Goal: Task Accomplishment & Management: Use online tool/utility

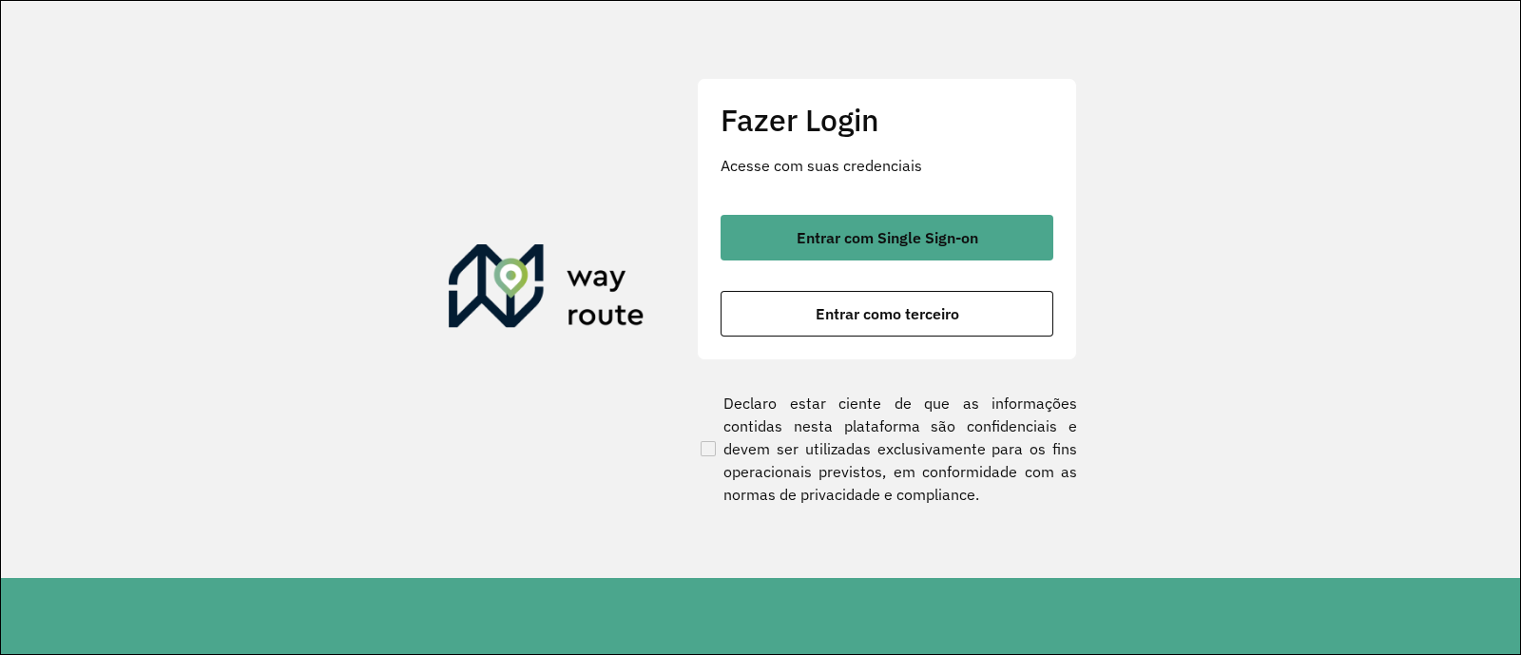
click at [902, 239] on span "Entrar com Single Sign-on" at bounding box center [888, 237] width 182 height 15
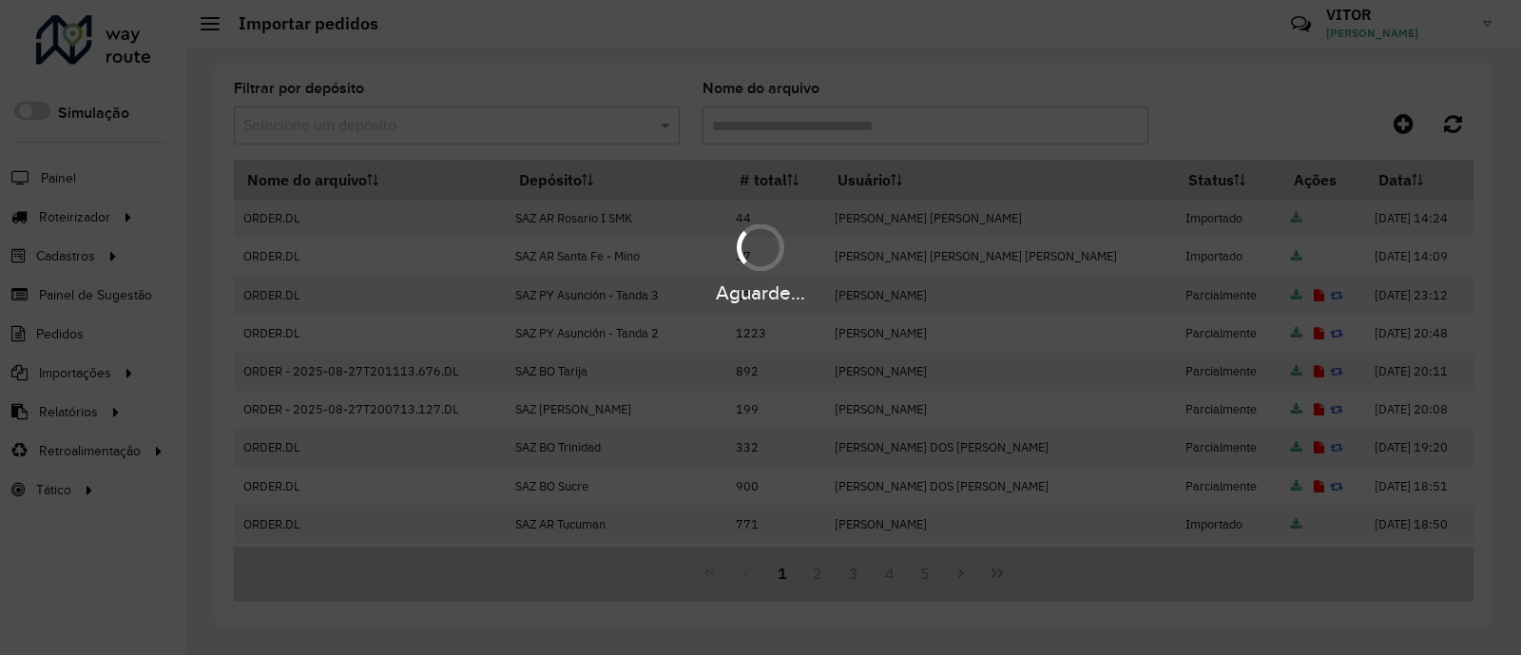
click at [1251, 106] on div at bounding box center [1319, 123] width 310 height 34
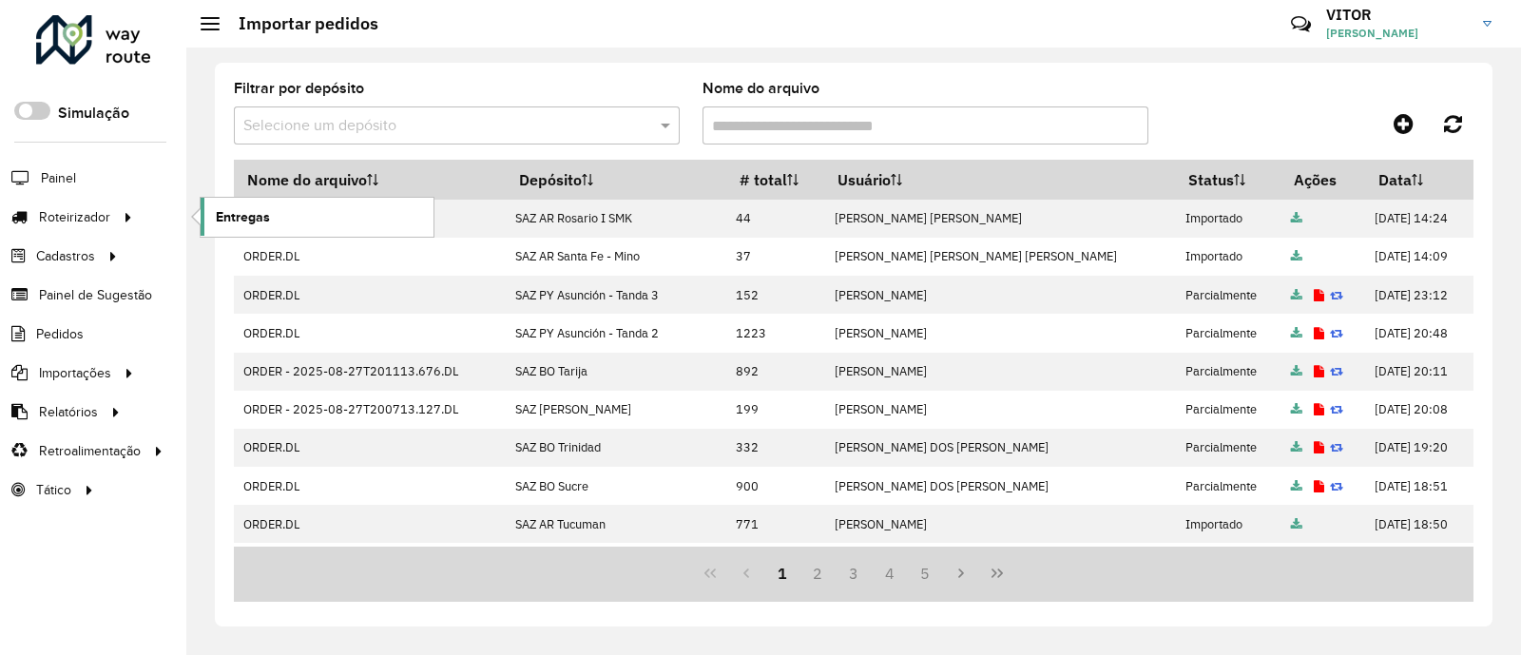
click at [238, 215] on span "Entregas" at bounding box center [243, 217] width 54 height 20
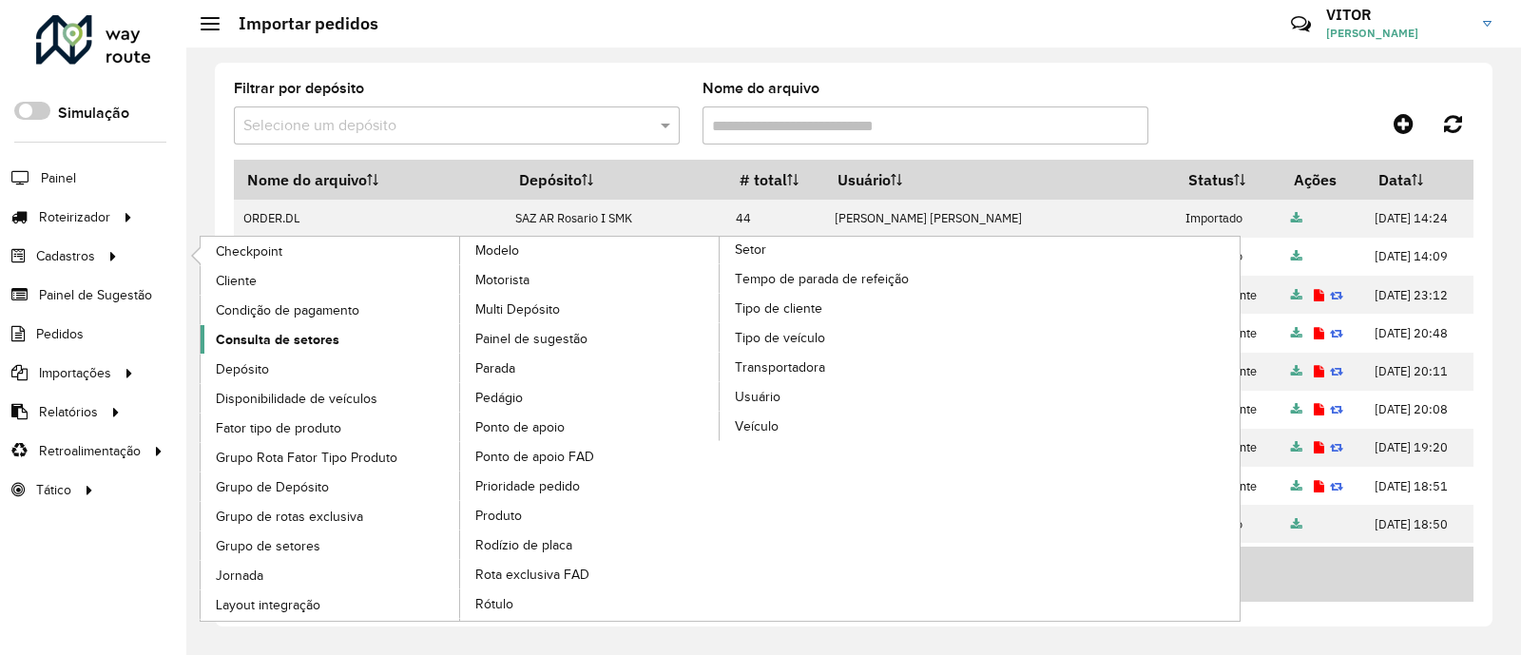
click at [314, 339] on span "Consulta de setores" at bounding box center [278, 340] width 124 height 20
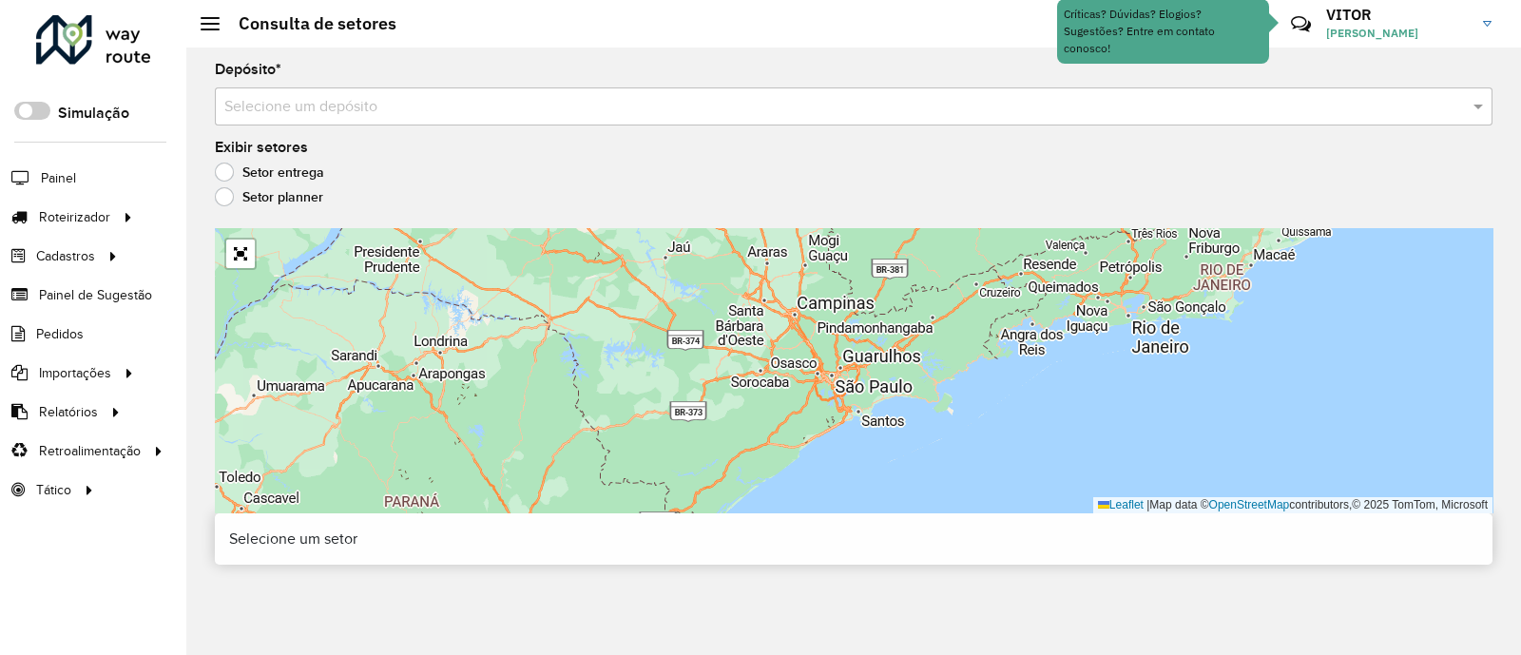
click at [543, 105] on input "text" at bounding box center [834, 107] width 1221 height 23
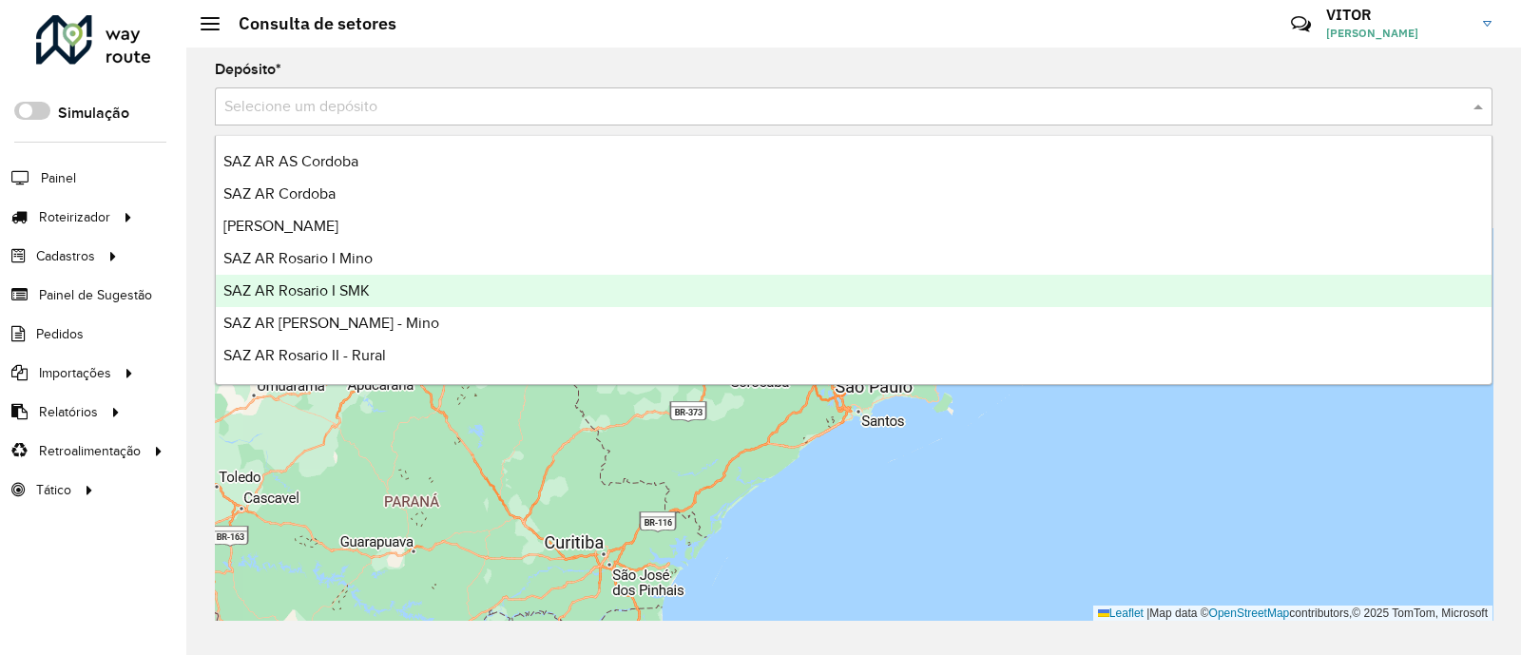
scroll to position [118, 0]
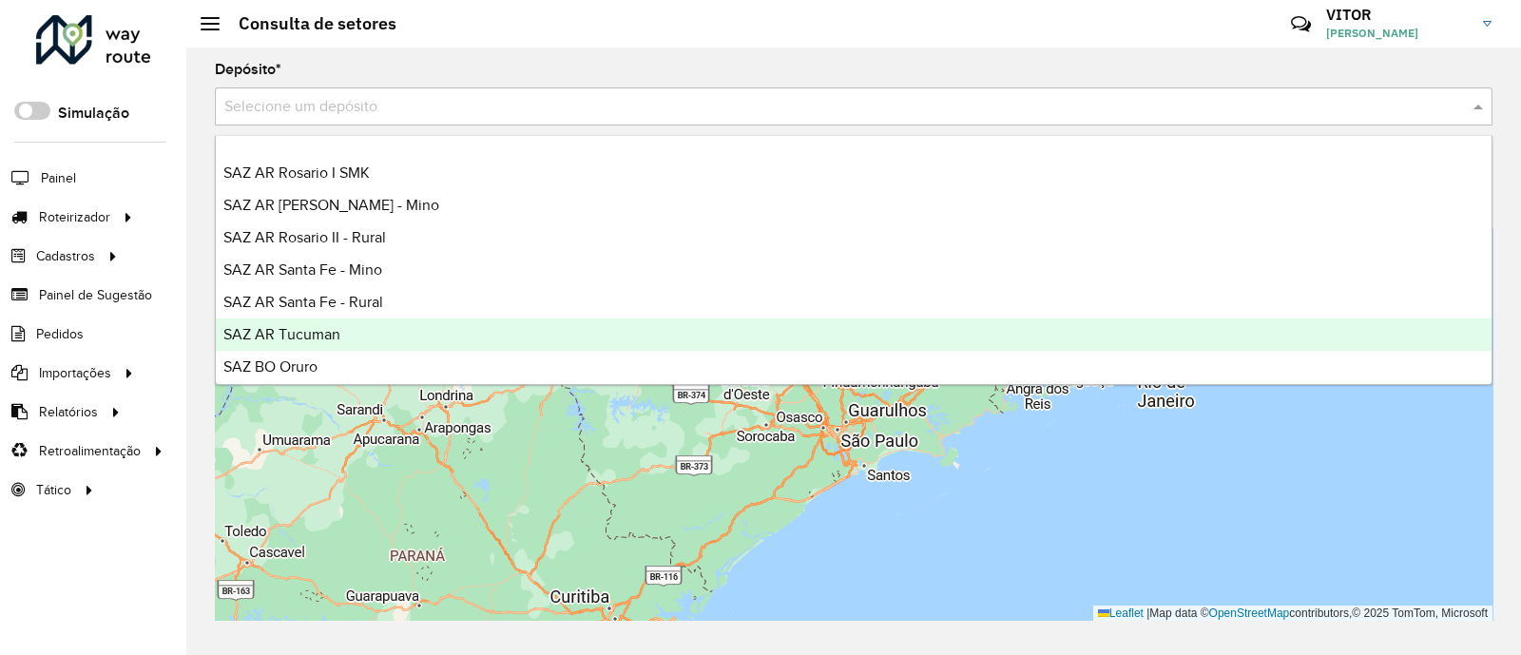
click at [376, 324] on div "SAZ AR Tucuman" at bounding box center [854, 335] width 1276 height 32
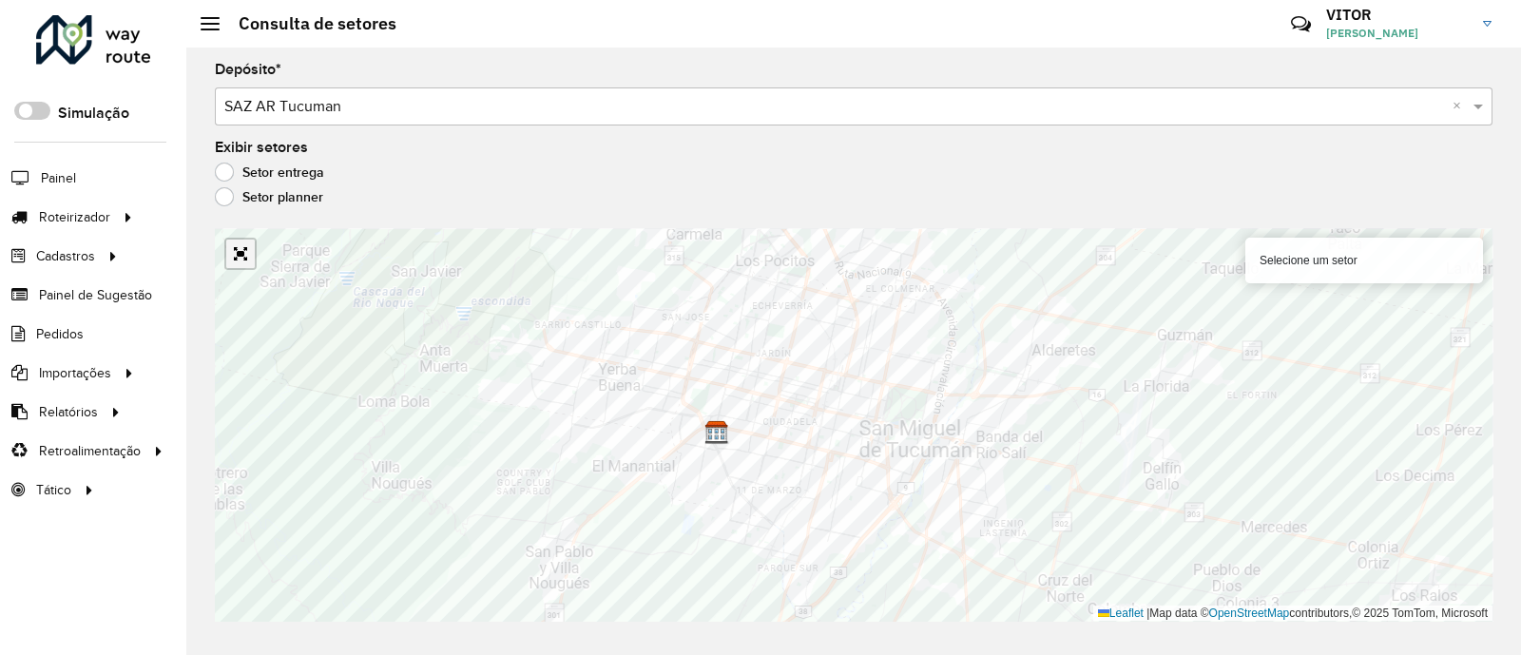
click at [233, 250] on link "Abrir mapa em tela cheia" at bounding box center [240, 254] width 29 height 29
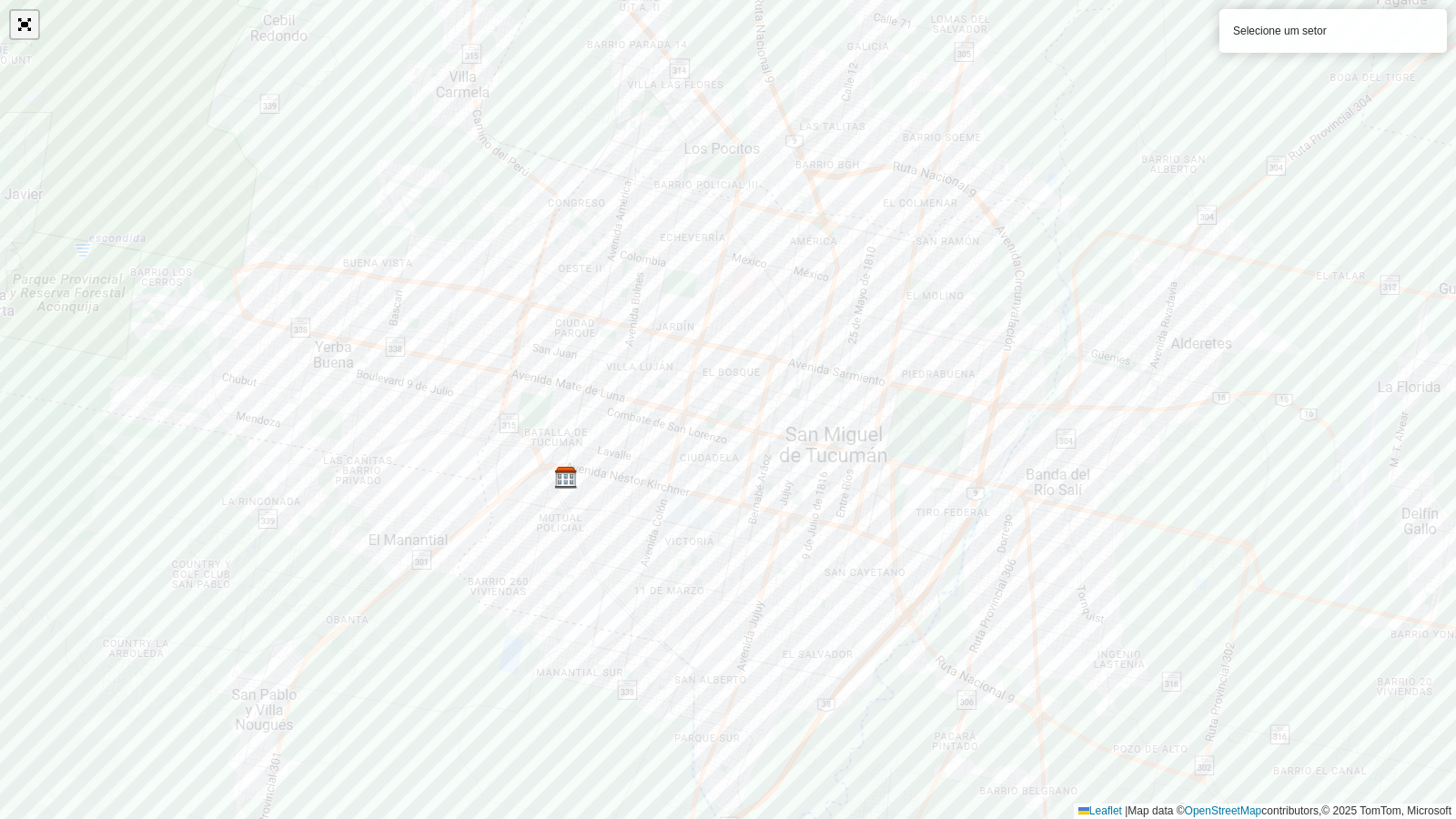
click at [26, 32] on link "Abrir mapa em tela cheia" at bounding box center [24, 24] width 28 height 28
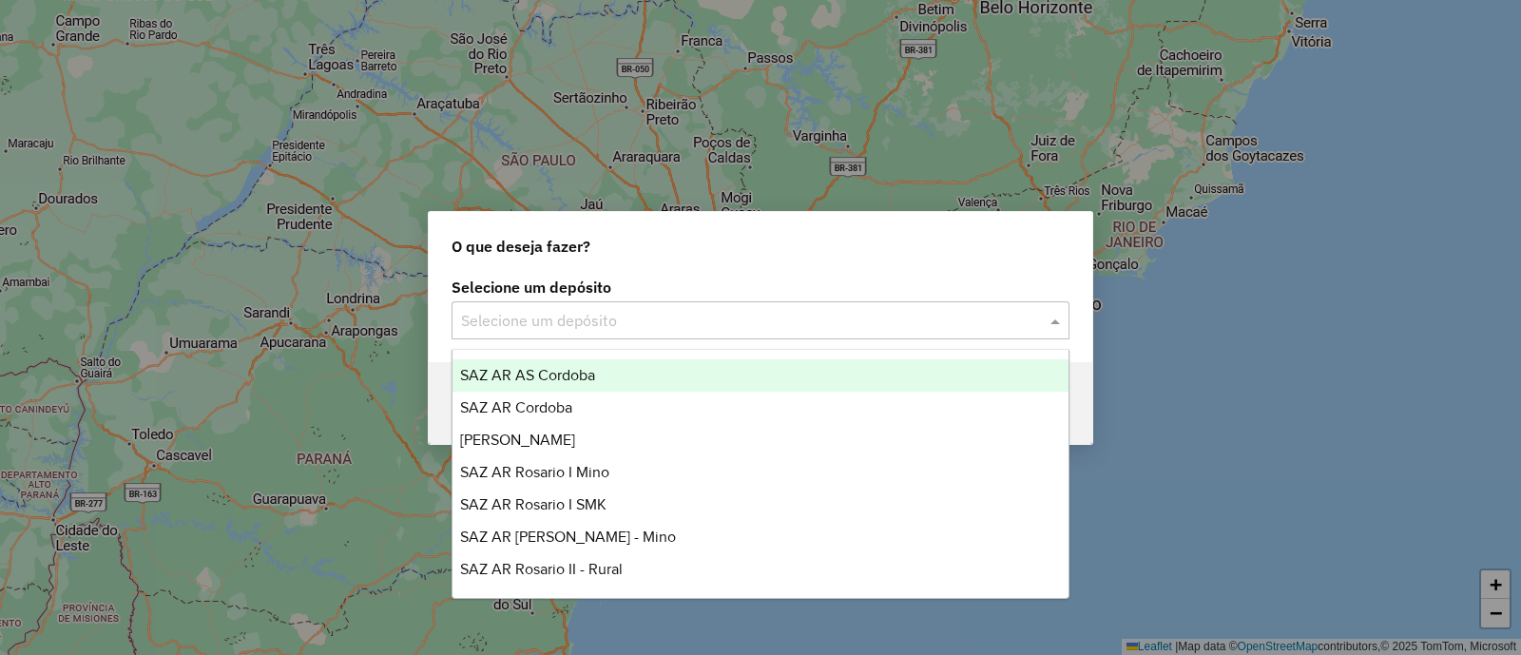
click at [551, 327] on input "text" at bounding box center [741, 321] width 561 height 23
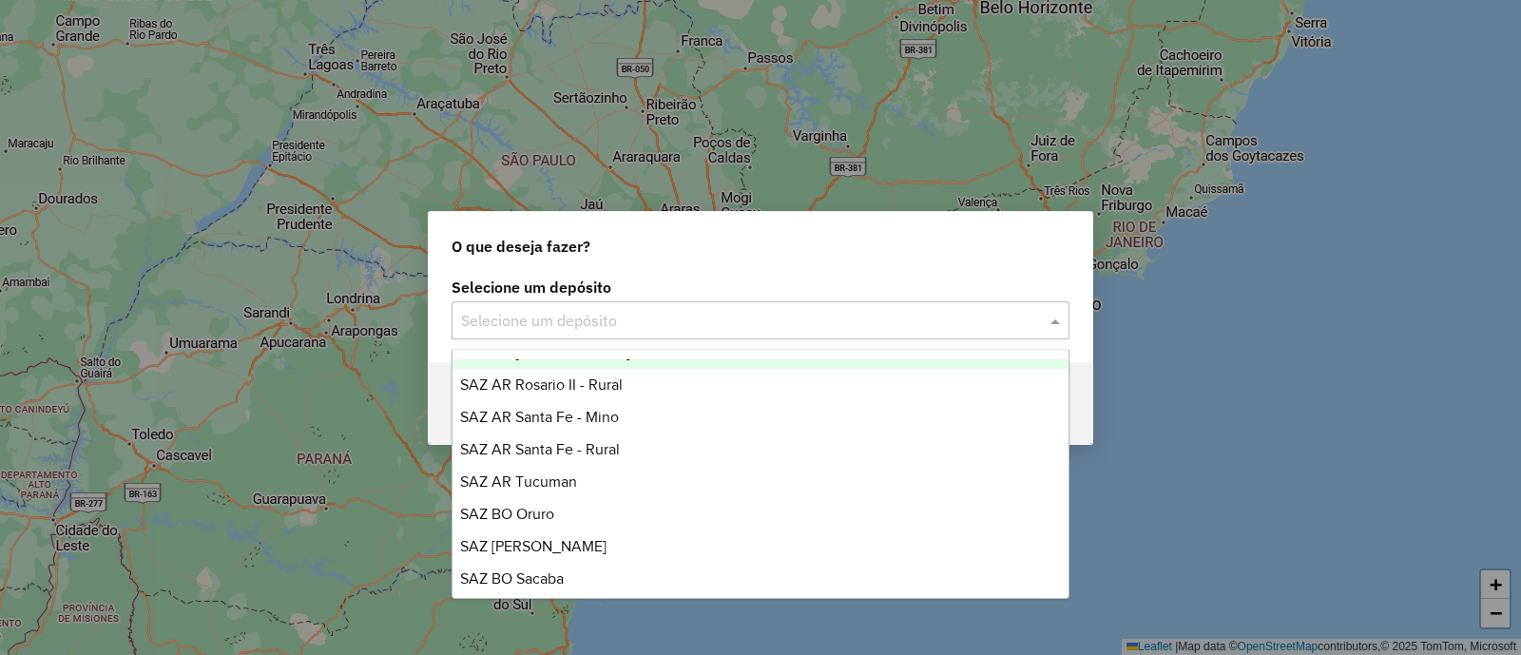
scroll to position [237, 0]
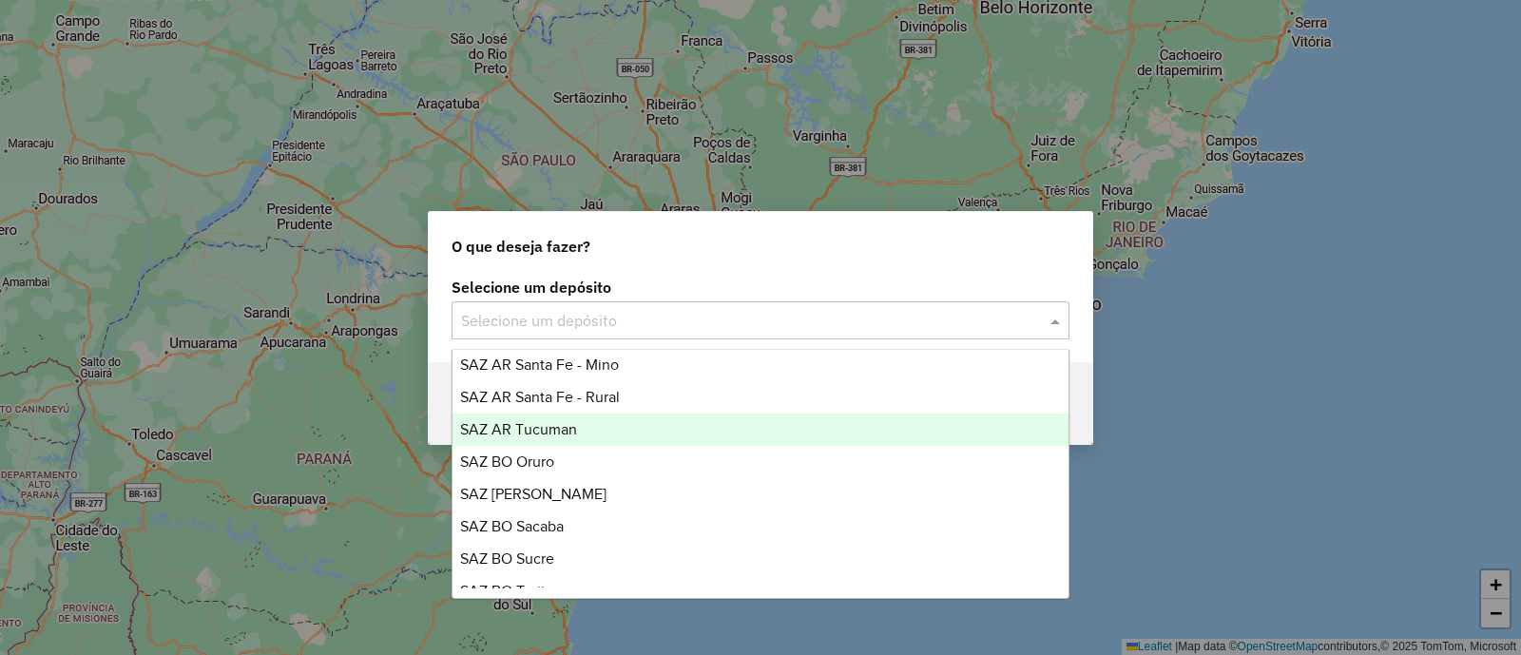
click at [613, 420] on div "SAZ AR Tucuman" at bounding box center [761, 430] width 616 height 32
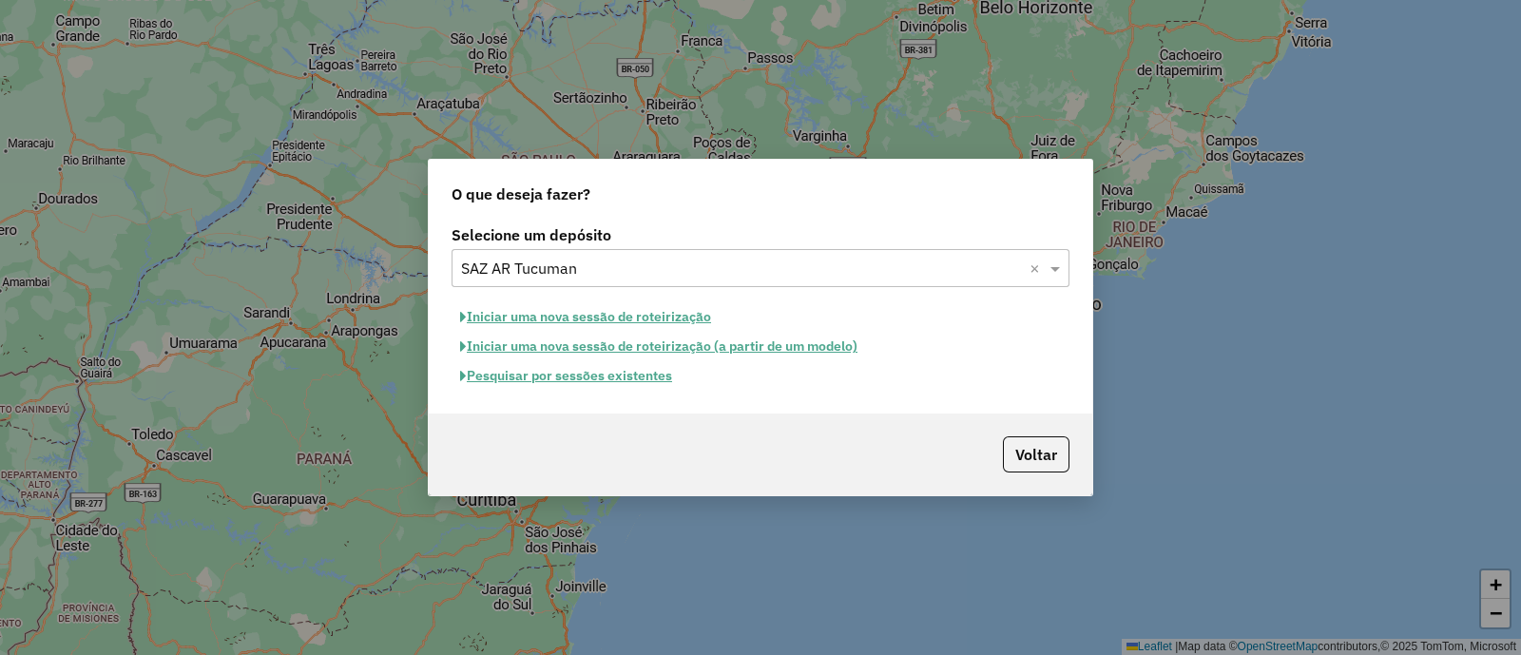
click at [590, 368] on button "Pesquisar por sessões existentes" at bounding box center [566, 375] width 229 height 29
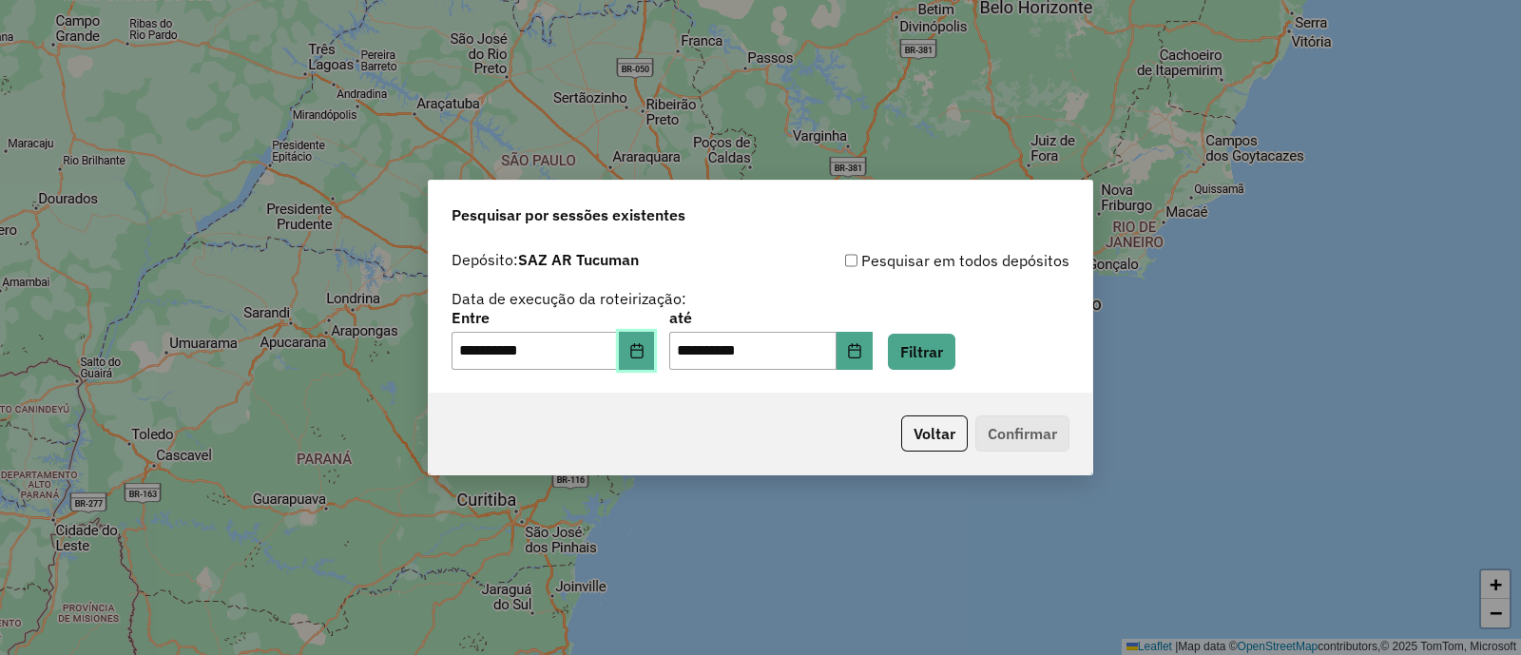
click at [645, 343] on icon "Choose Date" at bounding box center [636, 350] width 15 height 15
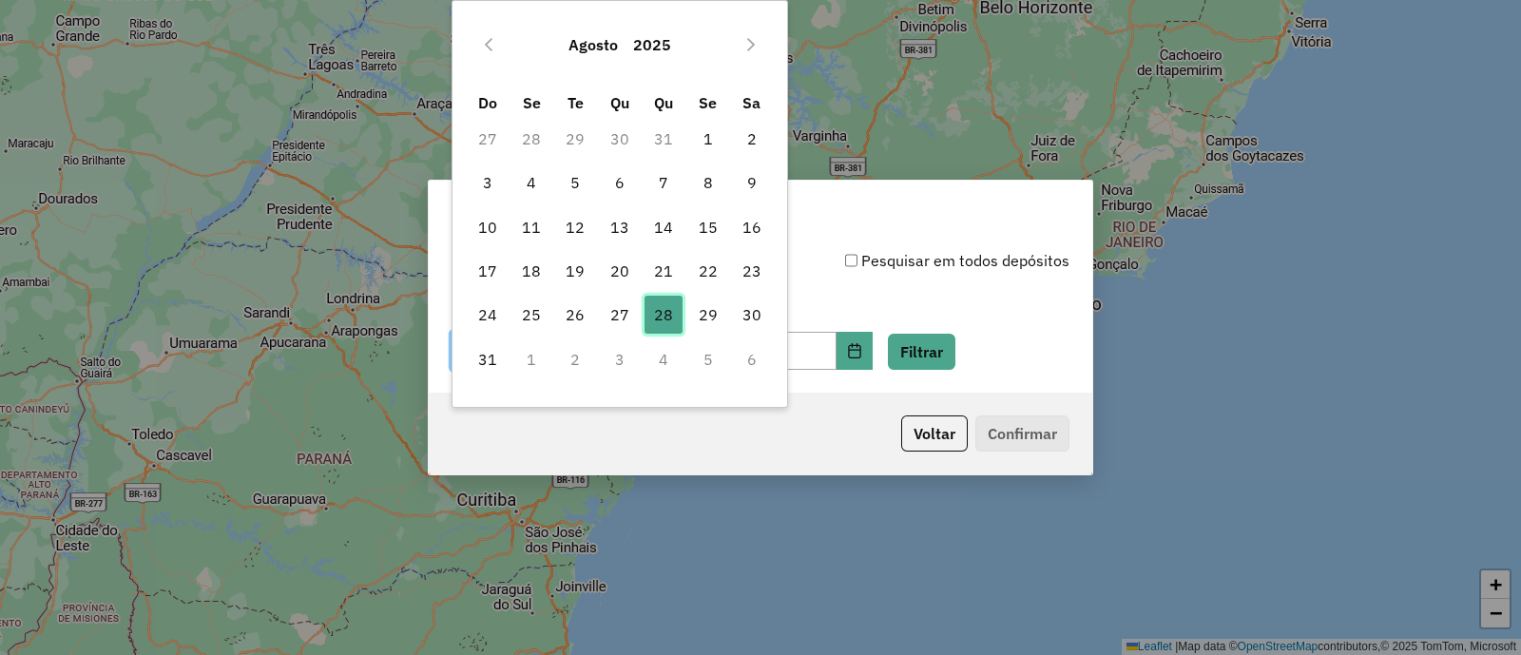
click at [668, 325] on span "28" at bounding box center [664, 315] width 38 height 38
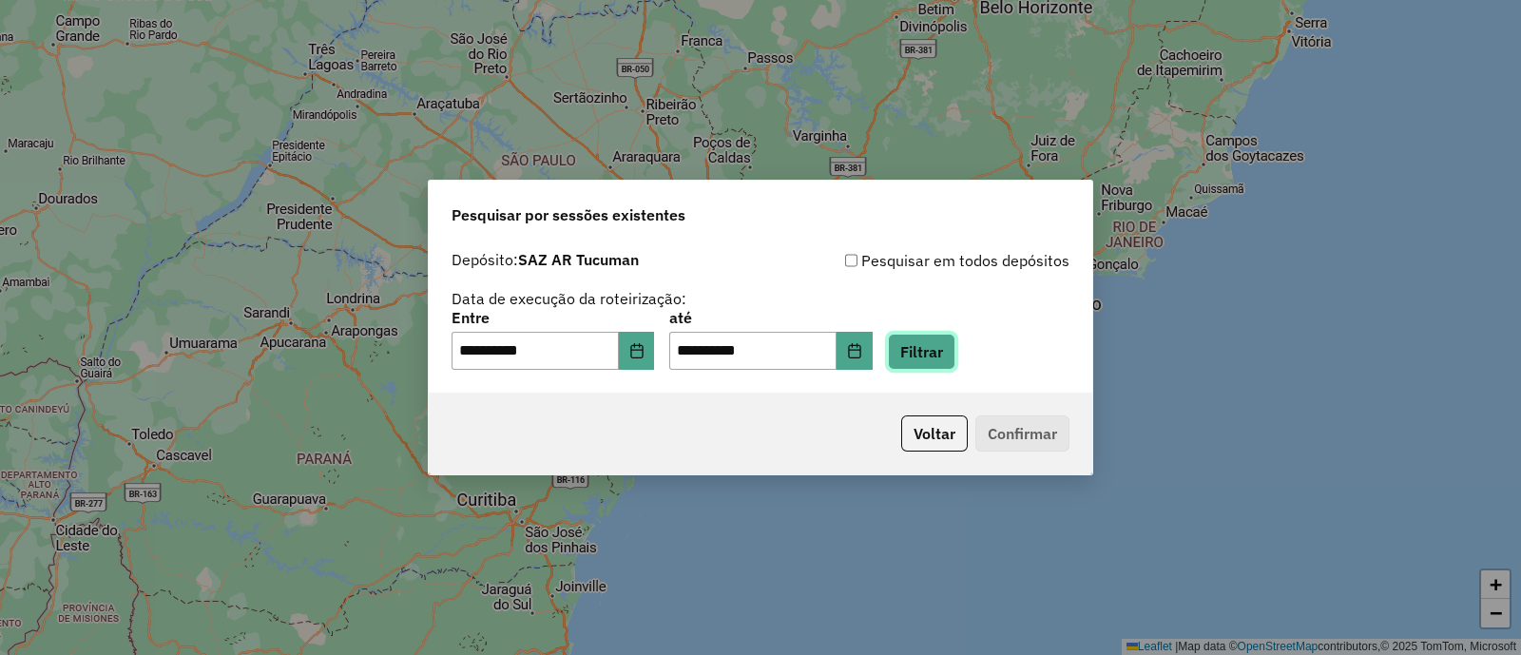
click at [940, 350] on button "Filtrar" at bounding box center [922, 352] width 68 height 36
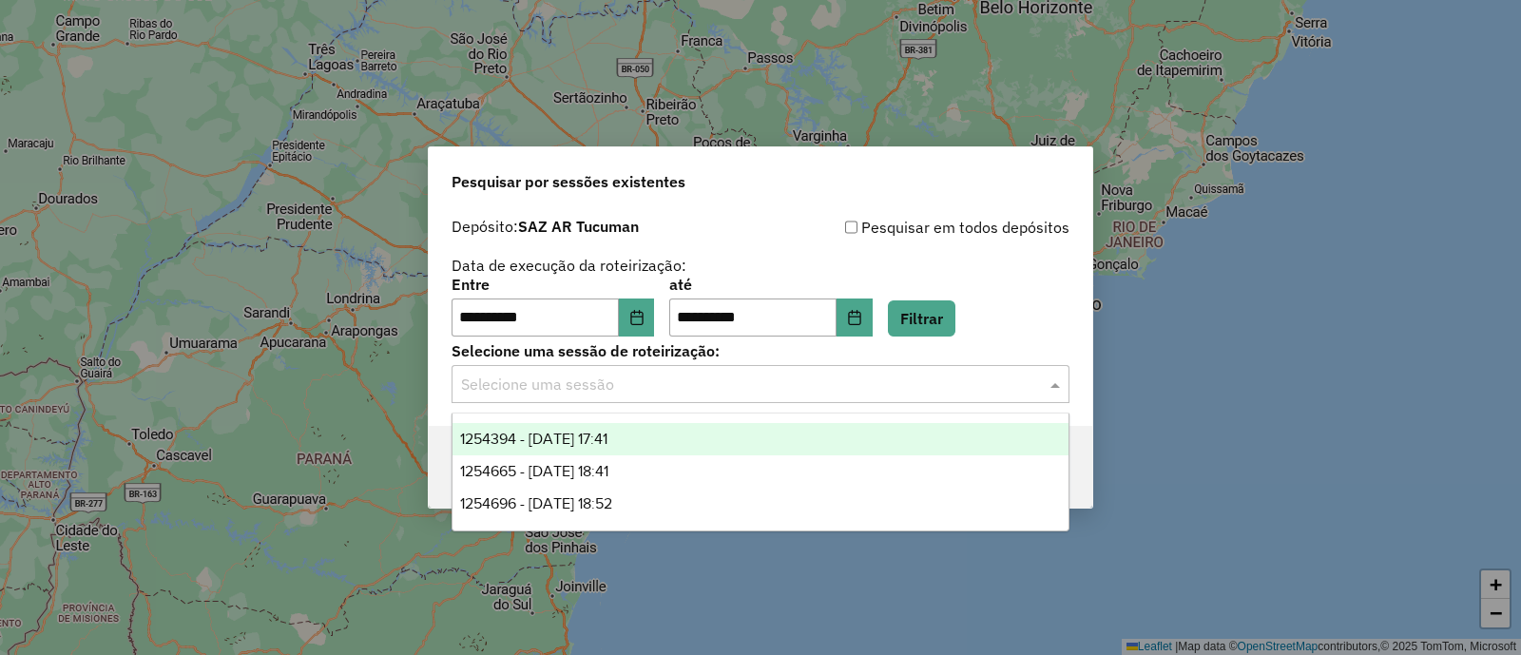
click at [706, 384] on input "text" at bounding box center [741, 385] width 561 height 23
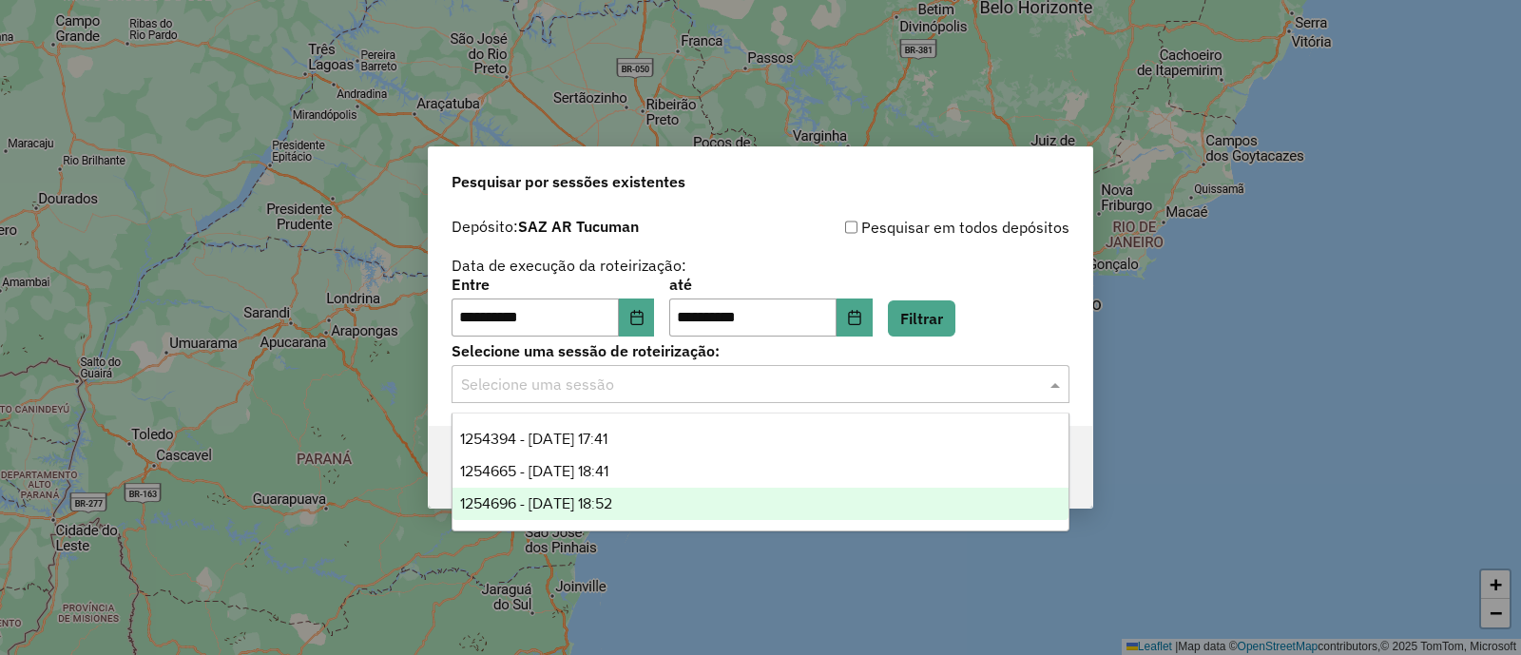
click at [678, 506] on div "1254696 - 28/08/2025 18:52" at bounding box center [761, 504] width 616 height 32
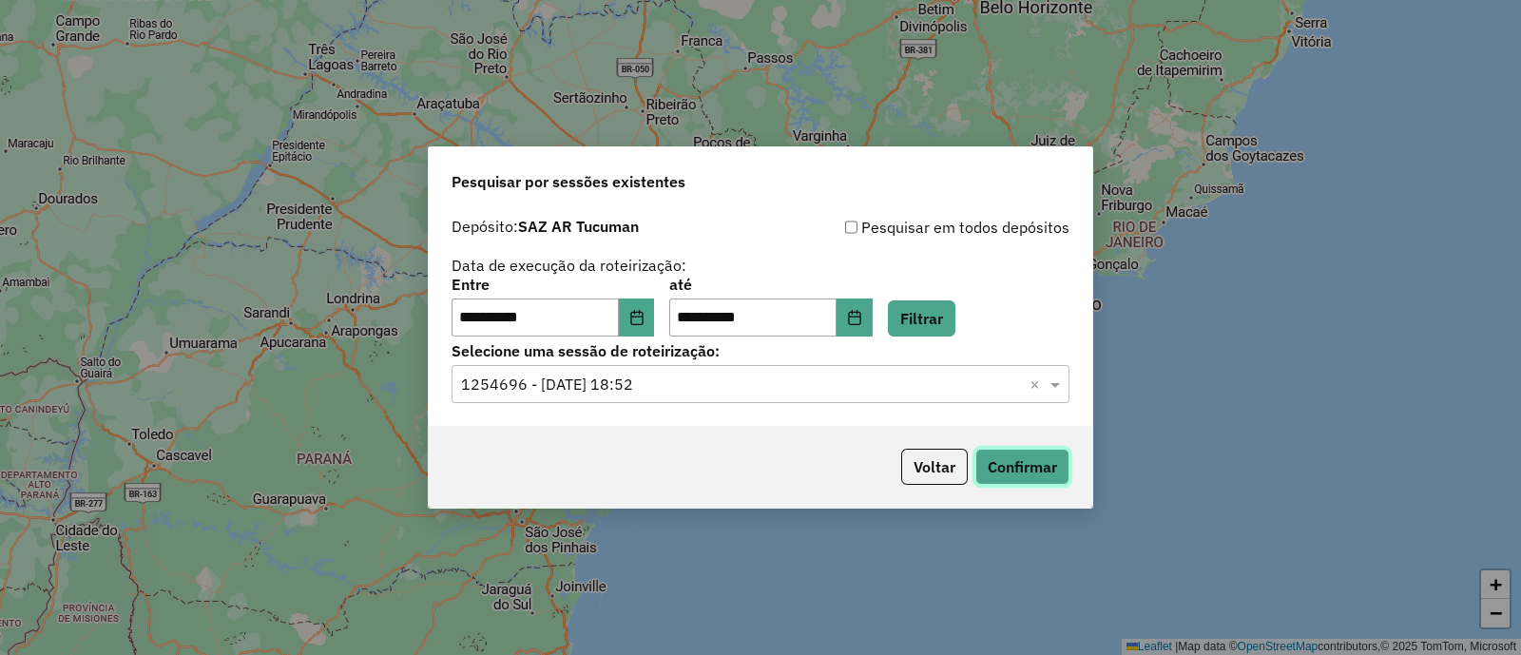
click at [999, 465] on button "Confirmar" at bounding box center [1023, 467] width 94 height 36
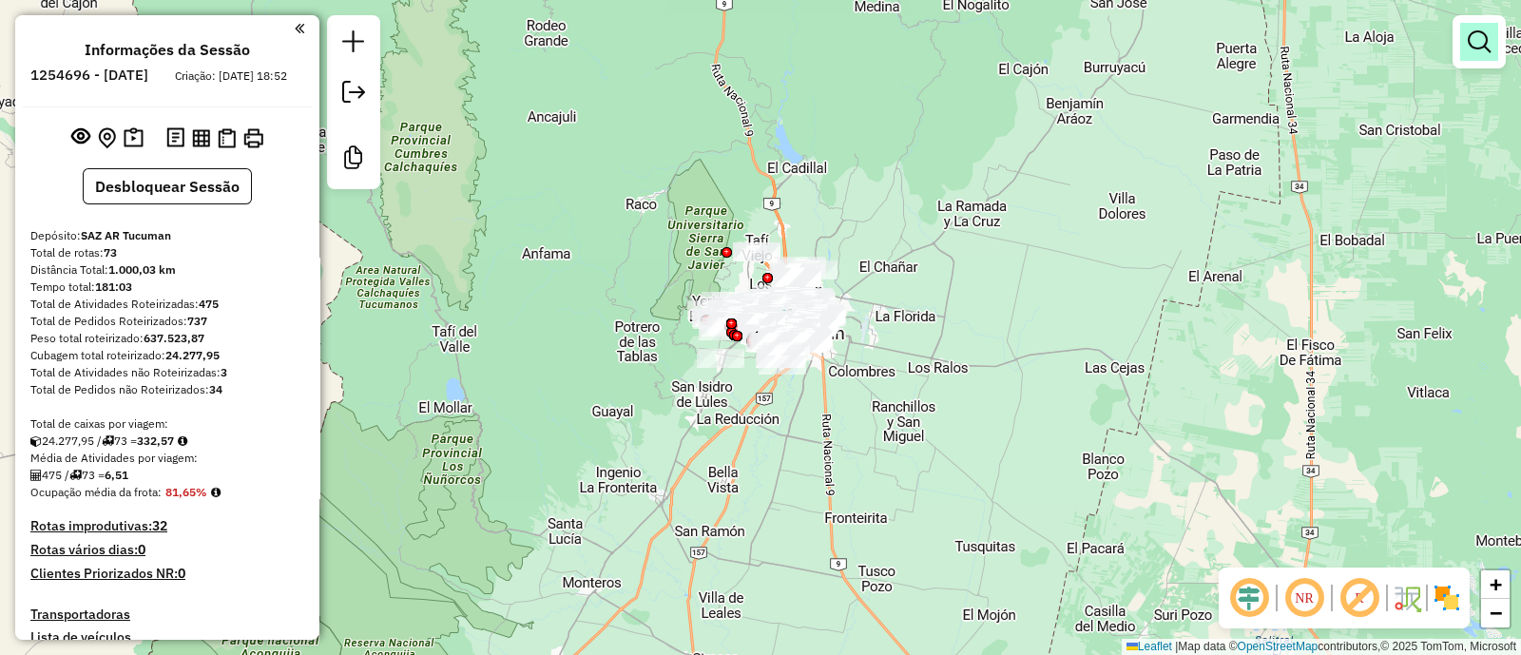
click at [1479, 47] on em at bounding box center [1479, 41] width 23 height 23
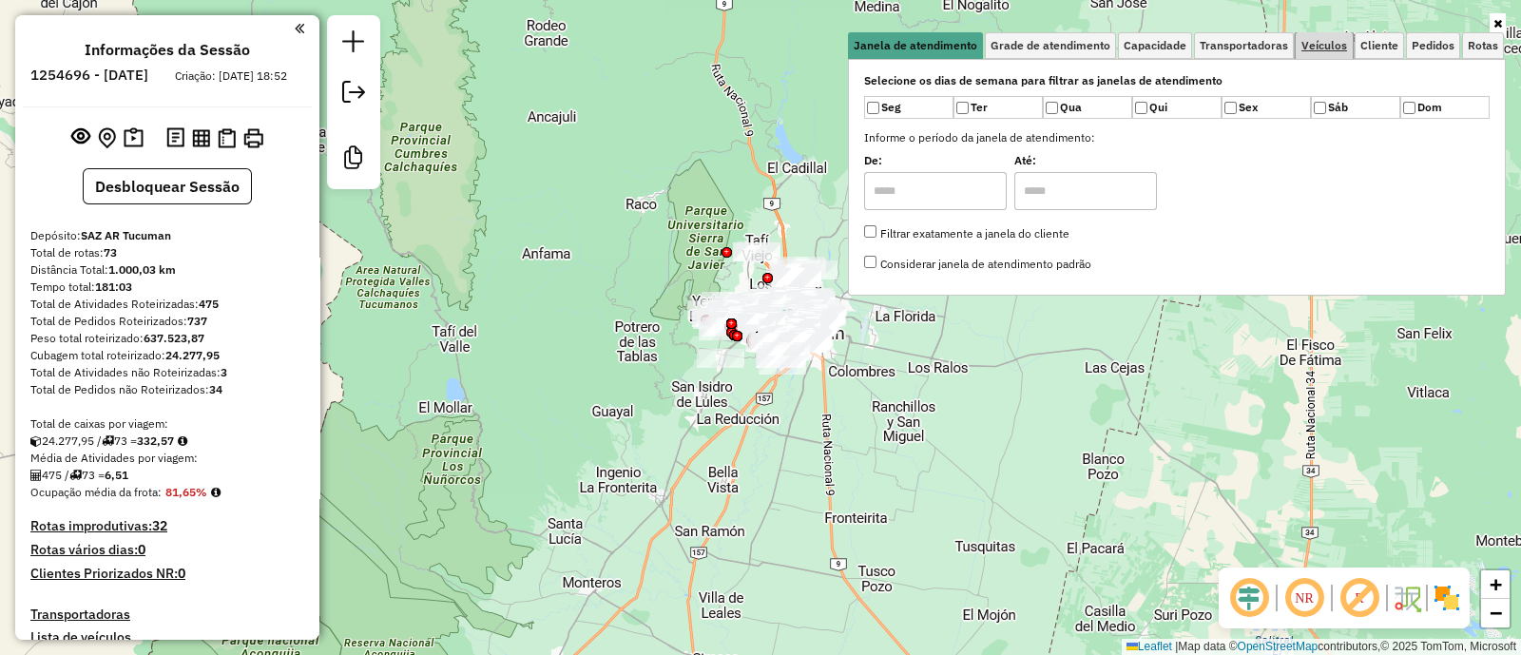
click at [1331, 40] on span "Veículos" at bounding box center [1325, 45] width 46 height 11
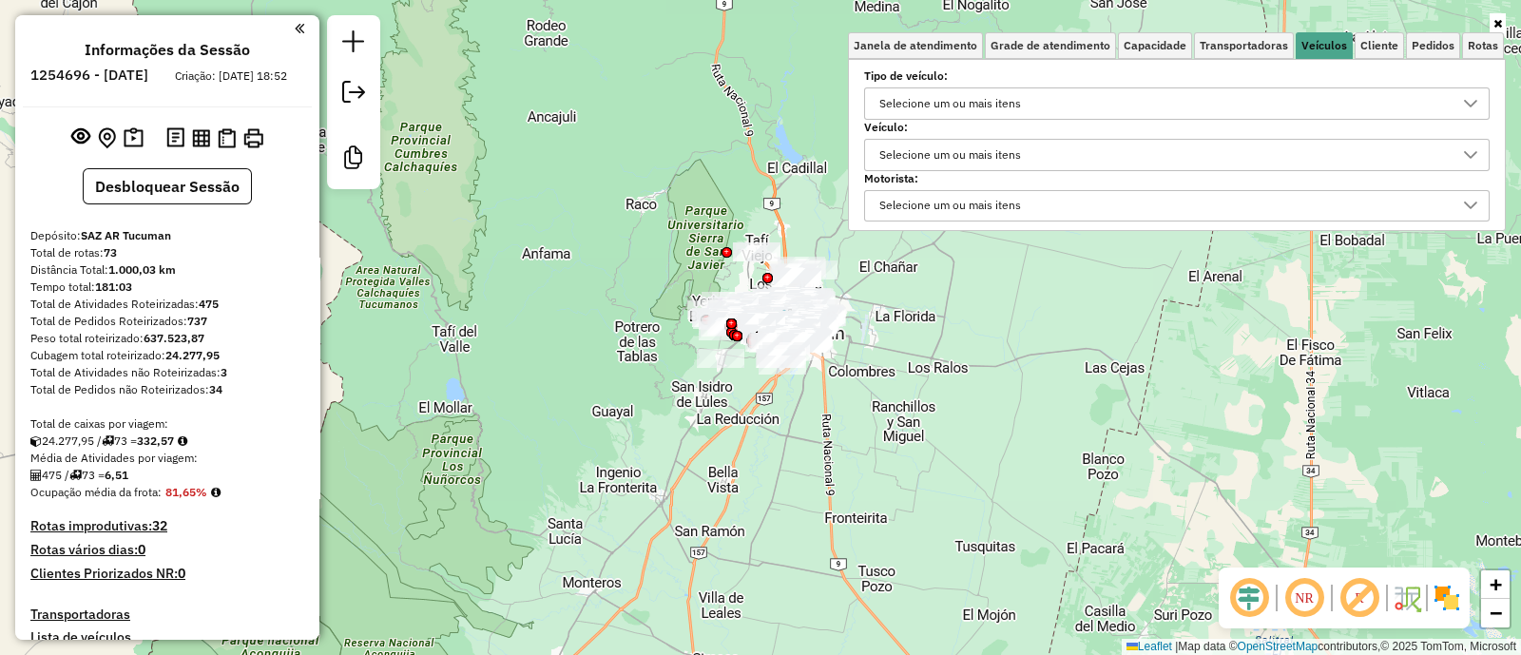
click at [1088, 100] on div "Selecione um ou mais itens" at bounding box center [1163, 103] width 580 height 30
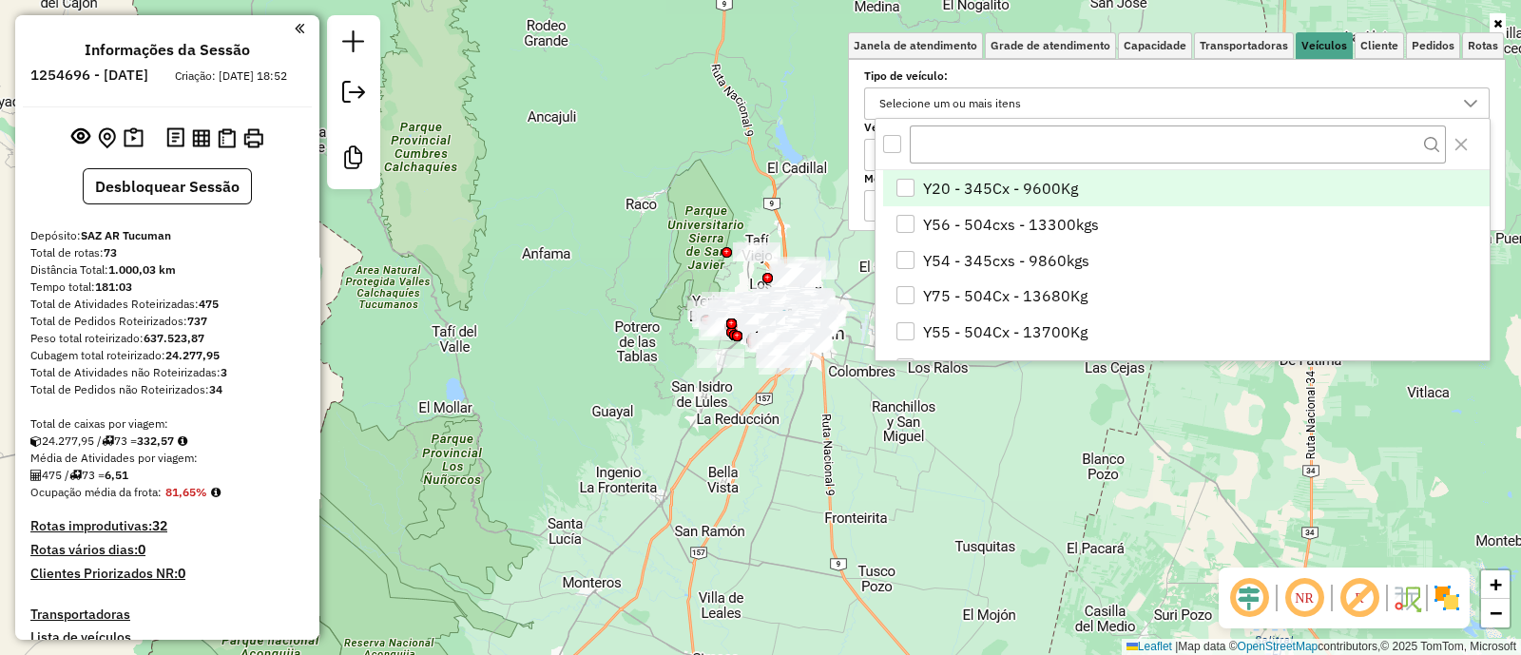
scroll to position [10, 65]
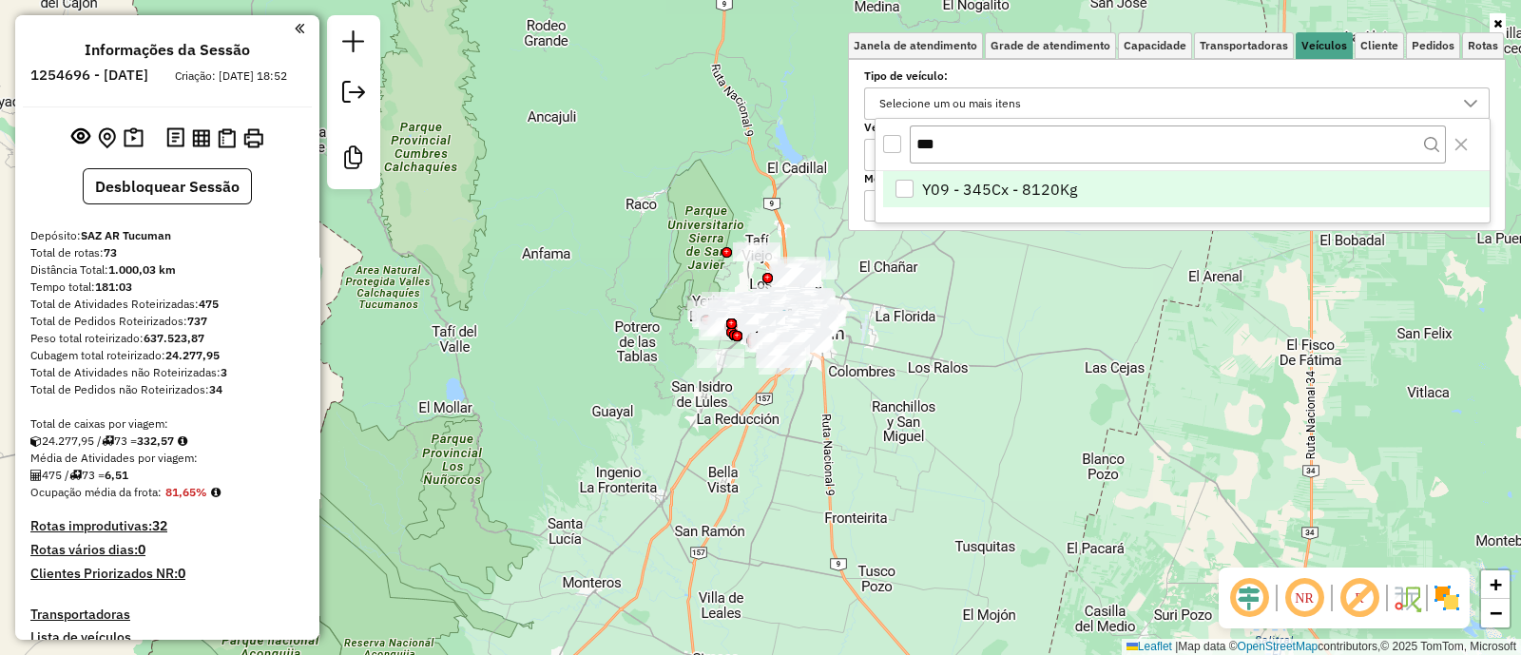
type input "***"
click at [985, 182] on span "Y09 - 345Cx - 8120Kg" at bounding box center [999, 189] width 155 height 23
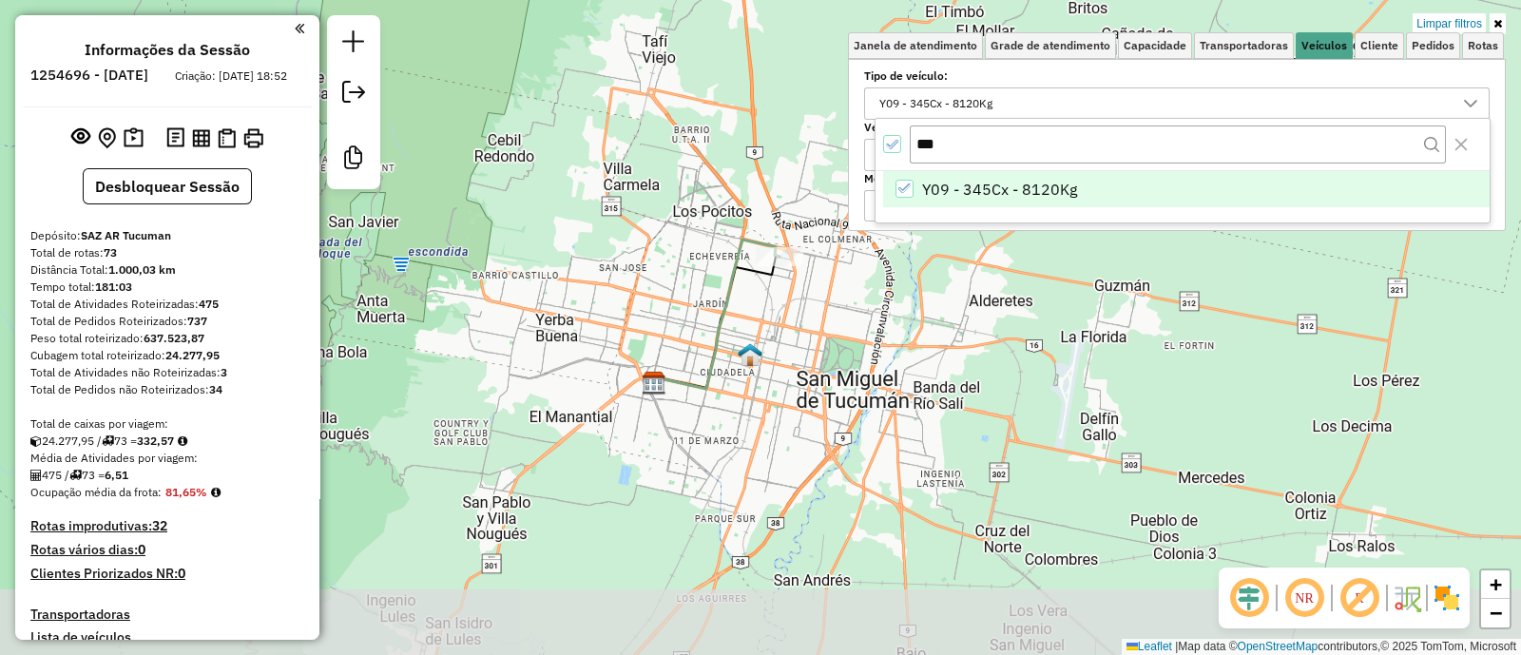
drag, startPoint x: 727, startPoint y: 447, endPoint x: 751, endPoint y: 374, distance: 77.0
click at [751, 374] on div "Limpar filtros Janela de atendimento Grade de atendimento Capacidade Transporta…" at bounding box center [760, 327] width 1521 height 655
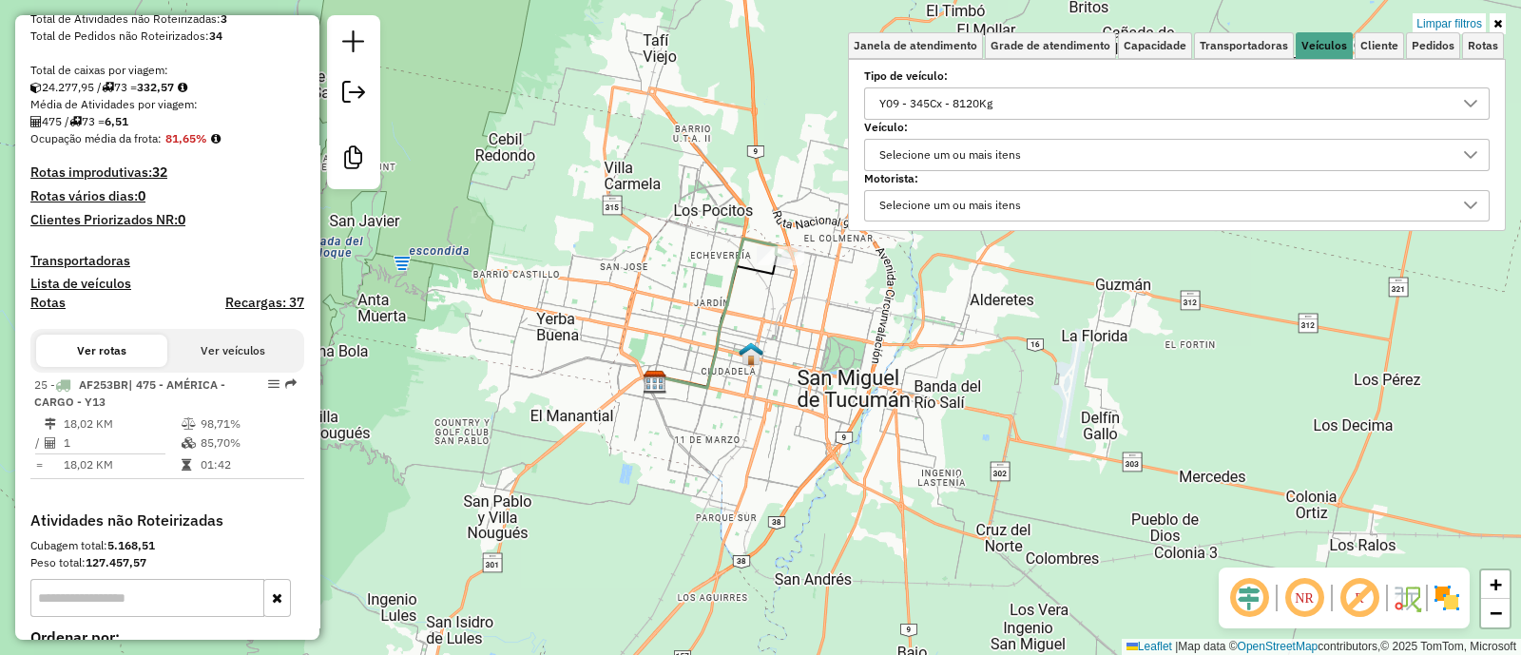
scroll to position [474, 0]
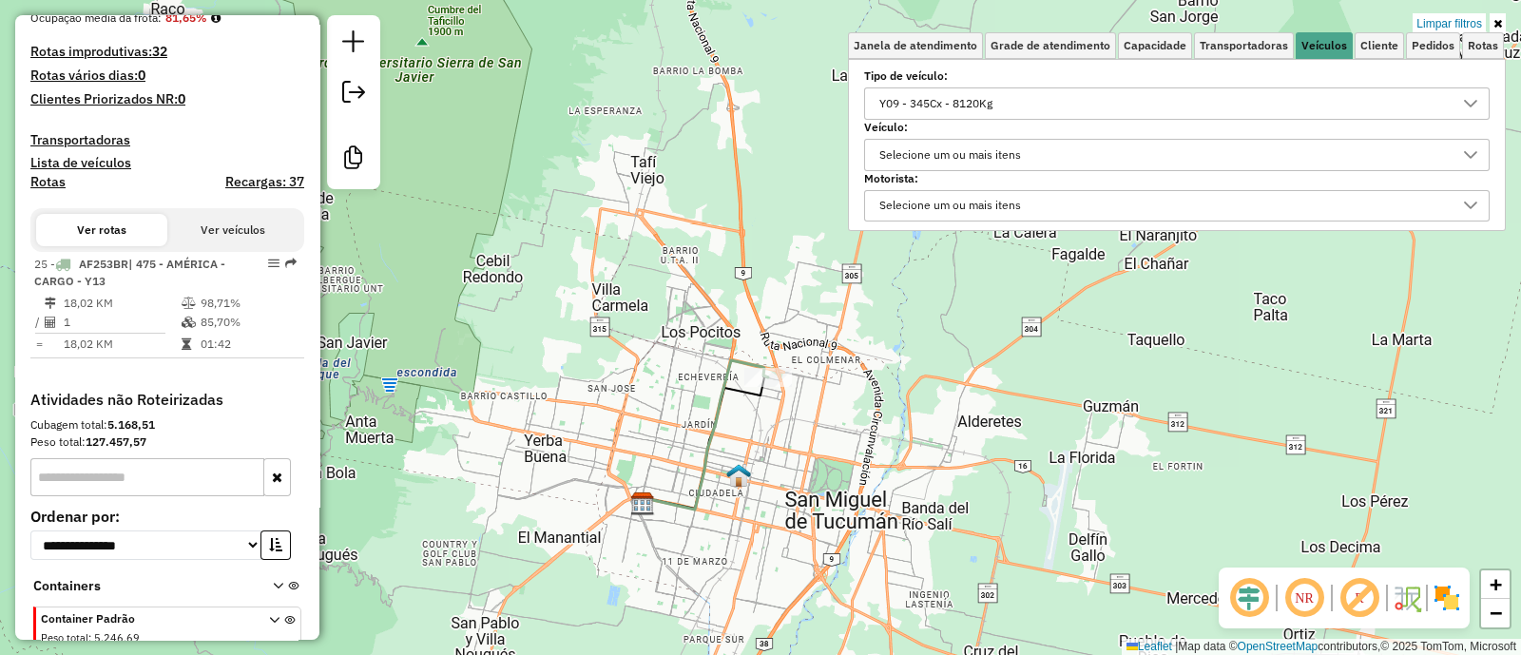
drag, startPoint x: 803, startPoint y: 337, endPoint x: 790, endPoint y: 467, distance: 130.9
click at [790, 467] on div "Limpar filtros Janela de atendimento Grade de atendimento Capacidade Transporta…" at bounding box center [760, 327] width 1521 height 655
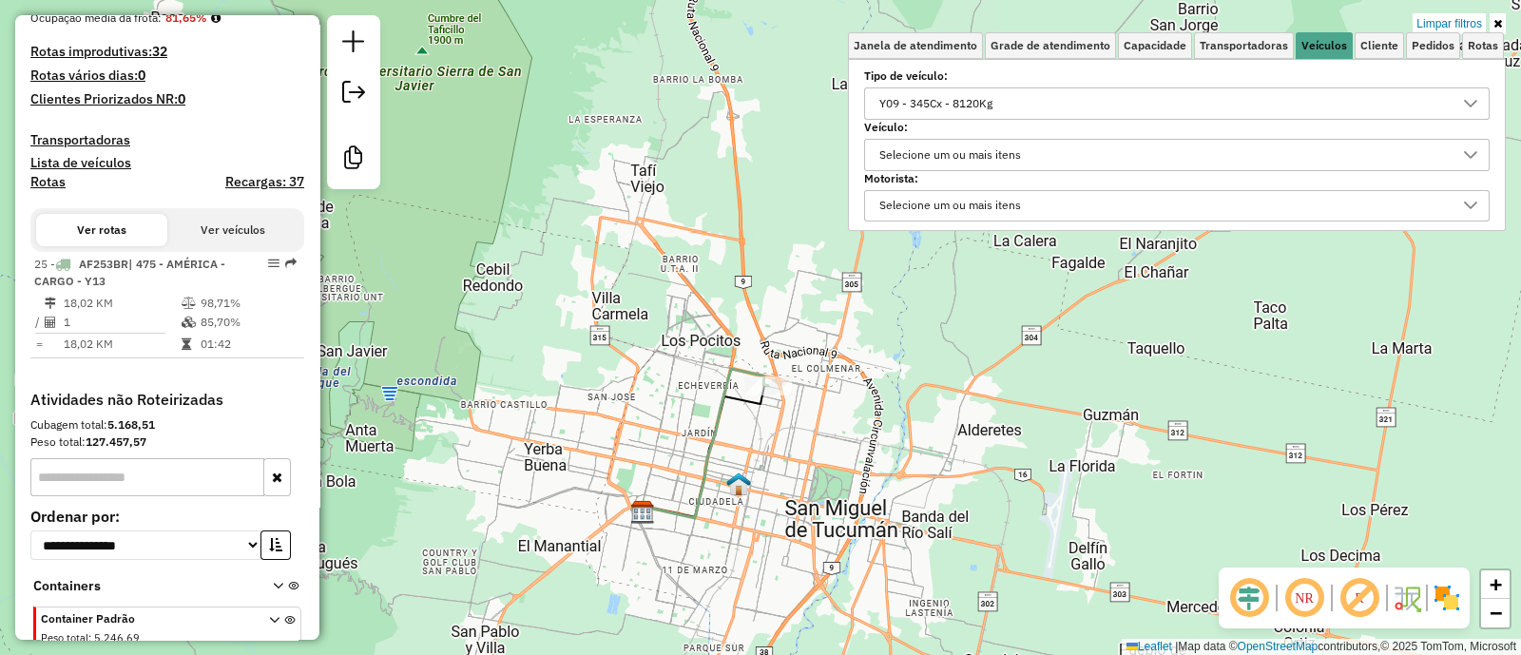
drag, startPoint x: 920, startPoint y: 380, endPoint x: 932, endPoint y: 361, distance: 22.7
click at [932, 361] on div "Limpar filtros Janela de atendimento Grade de atendimento Capacidade Transporta…" at bounding box center [760, 327] width 1521 height 655
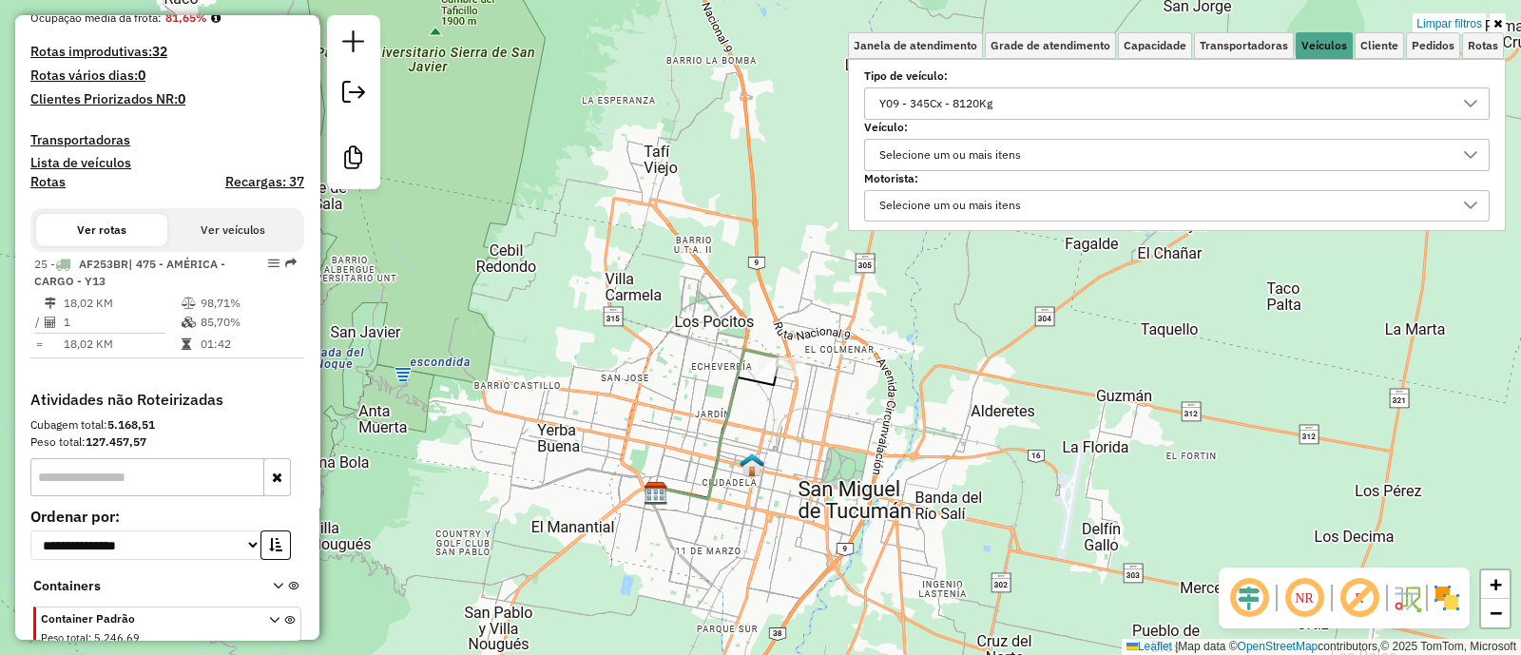
click at [958, 358] on div "Limpar filtros Janela de atendimento Grade de atendimento Capacidade Transporta…" at bounding box center [760, 327] width 1521 height 655
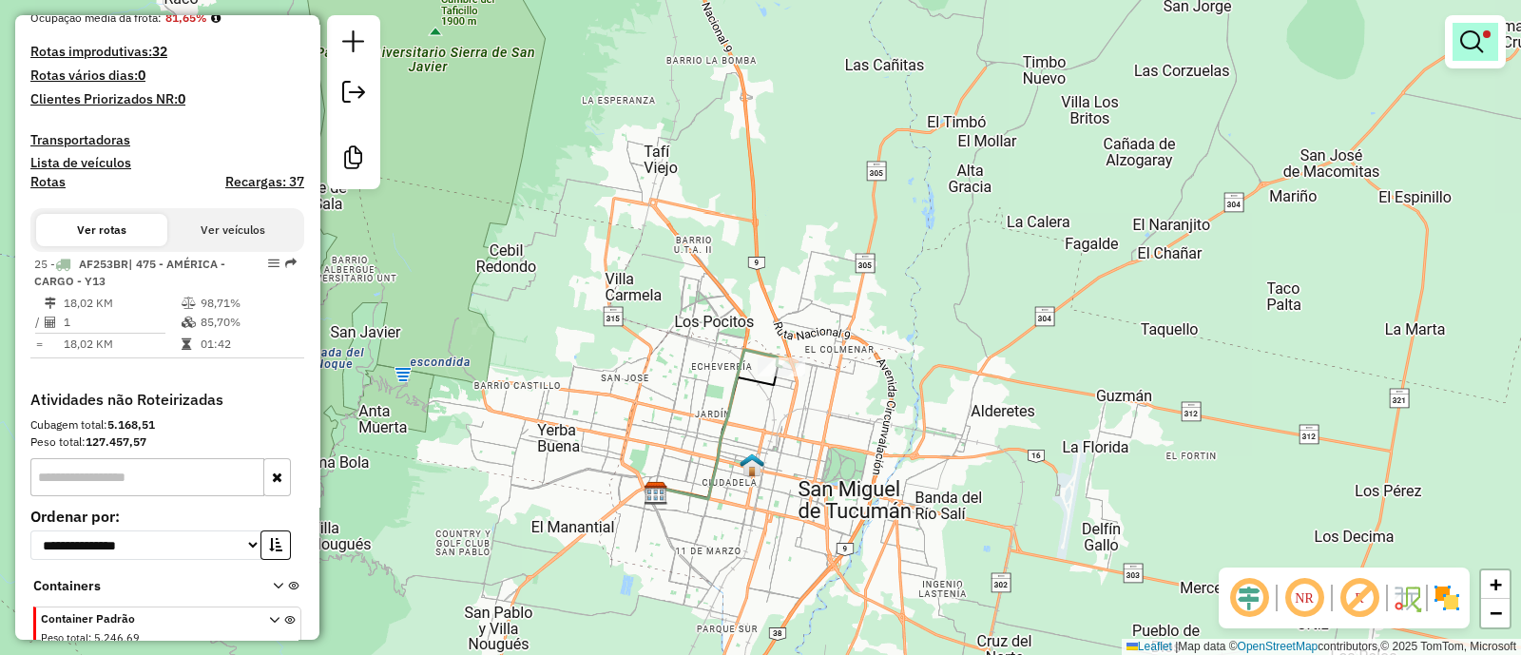
click at [1479, 30] on em at bounding box center [1472, 41] width 23 height 23
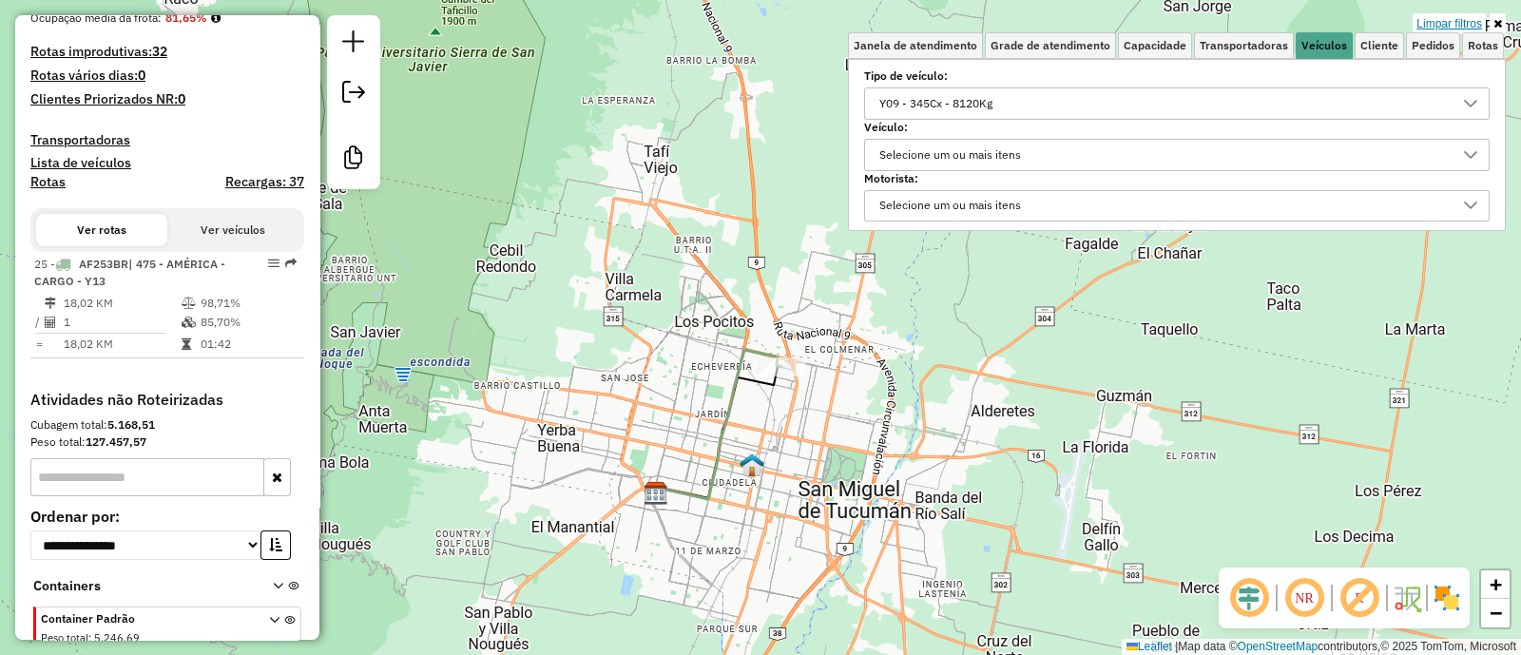
click at [1461, 26] on link "Limpar filtros" at bounding box center [1449, 23] width 73 height 21
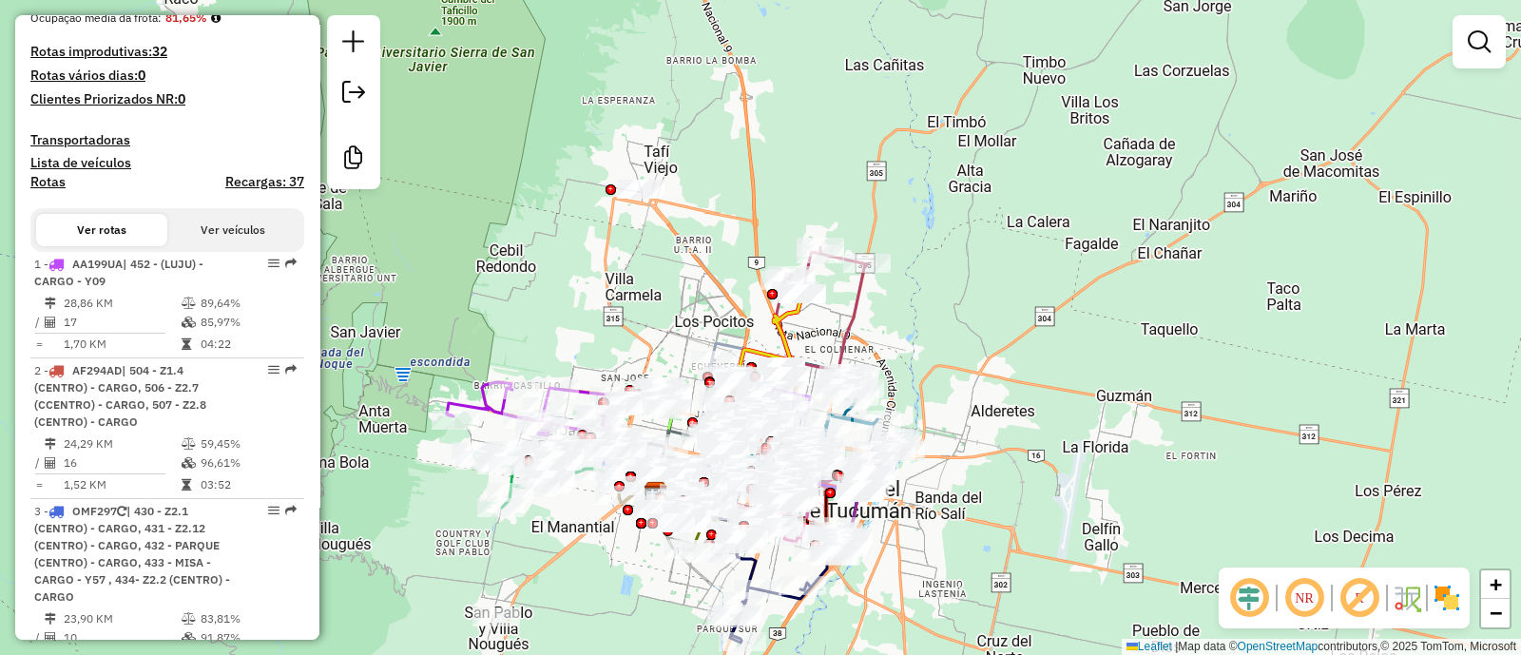
click at [990, 369] on div "Rota 7 - Placa HYG002 0000337455 - VELIZ BLANCA EVANGELINA Rota 18 - Placa AG64…" at bounding box center [760, 327] width 1521 height 655
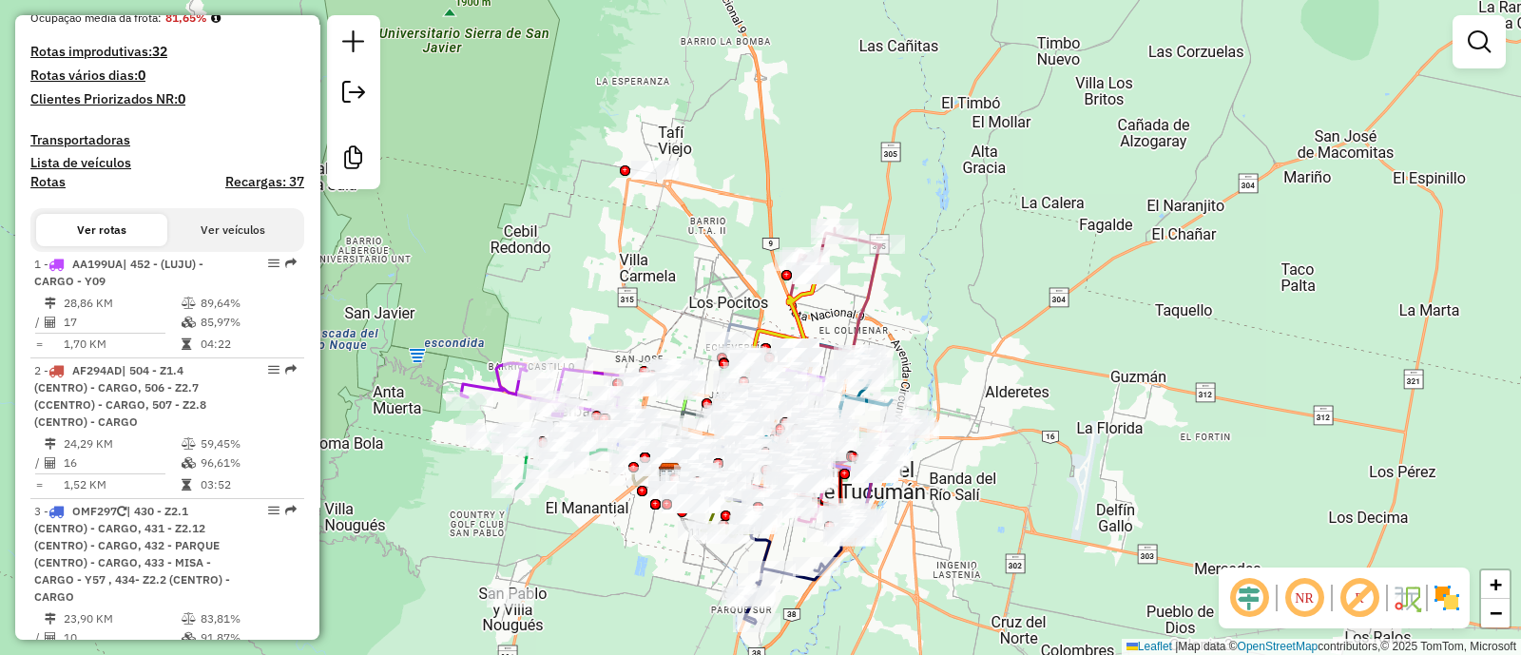
drag, startPoint x: 970, startPoint y: 353, endPoint x: 1009, endPoint y: 282, distance: 80.4
click at [1009, 282] on div "Janela de atendimento Grade de atendimento Capacidade Transportadoras Veículos …" at bounding box center [760, 327] width 1521 height 655
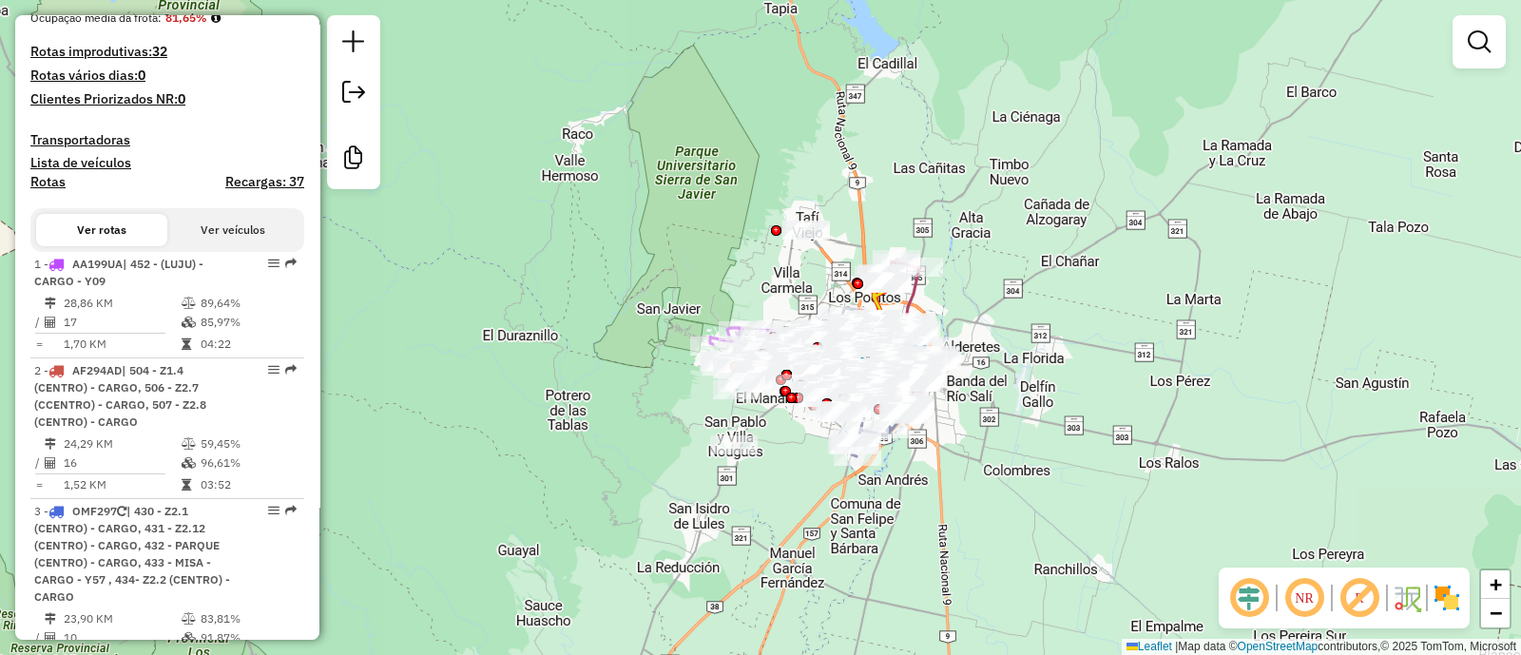
drag, startPoint x: 985, startPoint y: 396, endPoint x: 932, endPoint y: 471, distance: 92.1
click at [932, 471] on div "Janela de atendimento Grade de atendimento Capacidade Transportadoras Veículos …" at bounding box center [760, 327] width 1521 height 655
